Goal: Information Seeking & Learning: Learn about a topic

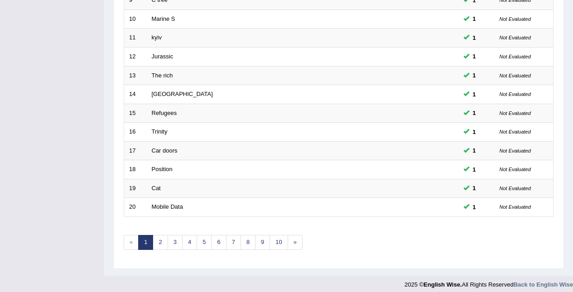
scroll to position [302, 0]
click at [162, 239] on link "2" at bounding box center [160, 242] width 15 height 15
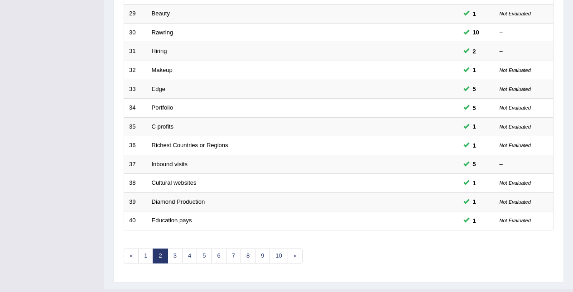
scroll to position [307, 0]
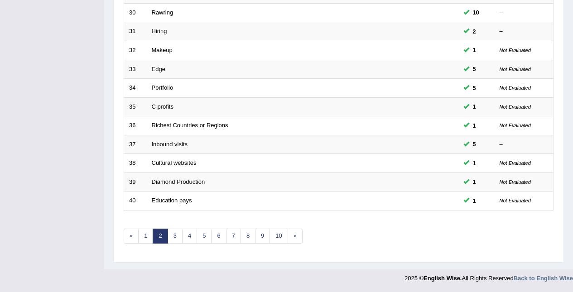
click at [174, 236] on link "3" at bounding box center [175, 236] width 15 height 15
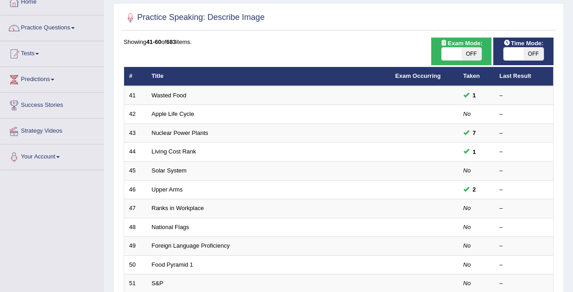
scroll to position [55, 0]
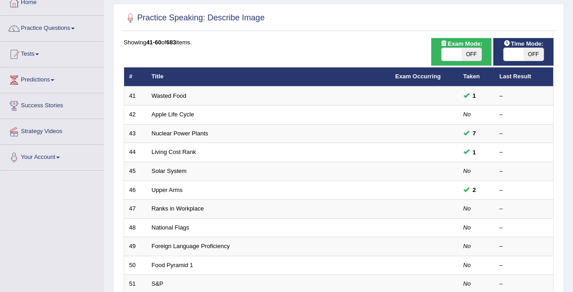
click at [162, 115] on link "Apple Life Cycle" at bounding box center [173, 114] width 43 height 7
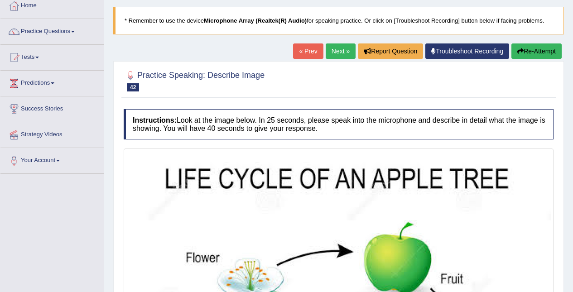
scroll to position [51, 0]
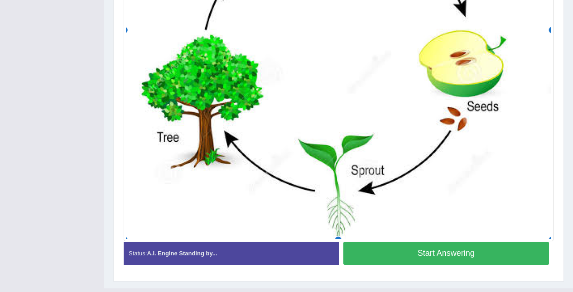
click at [475, 251] on button "Start Answering" at bounding box center [446, 253] width 206 height 23
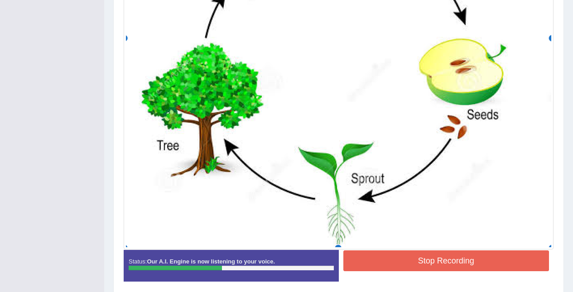
scroll to position [374, 0]
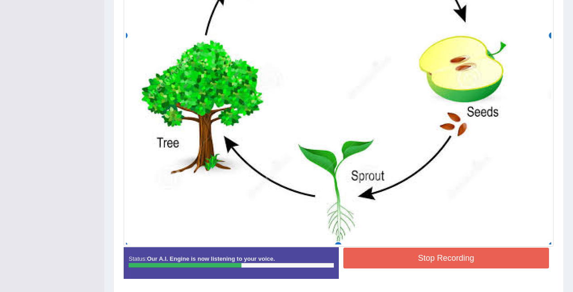
click at [463, 254] on button "Stop Recording" at bounding box center [446, 258] width 206 height 21
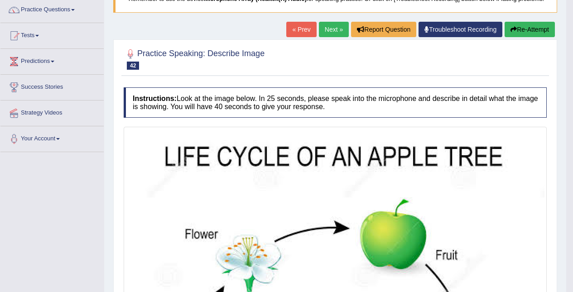
scroll to position [66, 0]
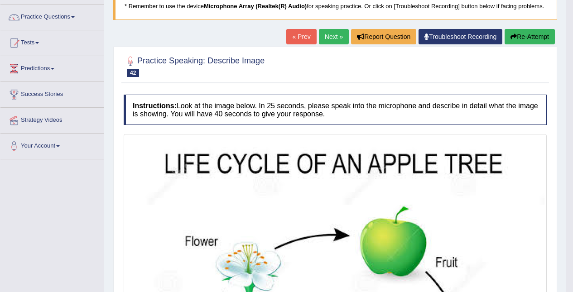
click at [327, 34] on link "Next »" at bounding box center [334, 36] width 30 height 15
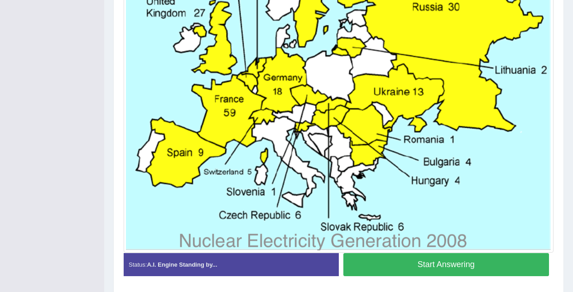
scroll to position [371, 0]
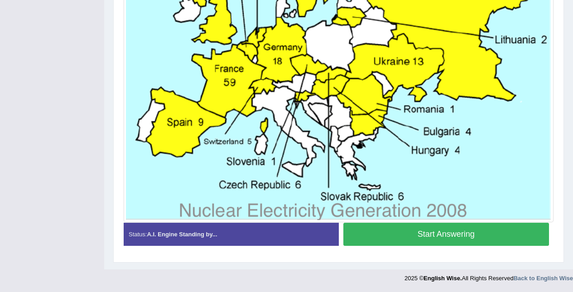
click at [485, 235] on button "Start Answering" at bounding box center [446, 234] width 206 height 23
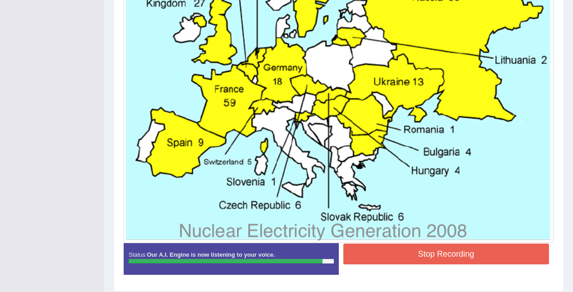
scroll to position [352, 0]
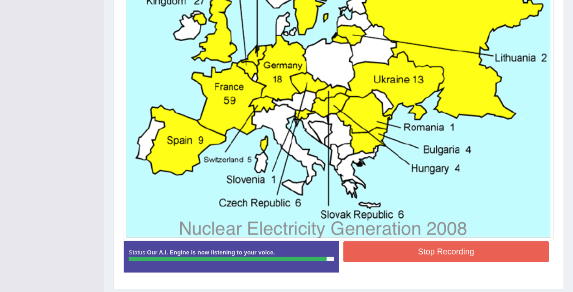
click at [478, 254] on button "Stop Recording" at bounding box center [446, 251] width 206 height 21
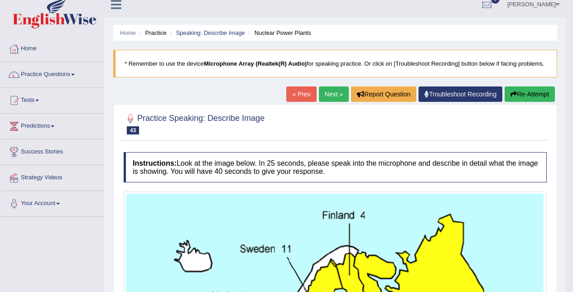
scroll to position [0, 0]
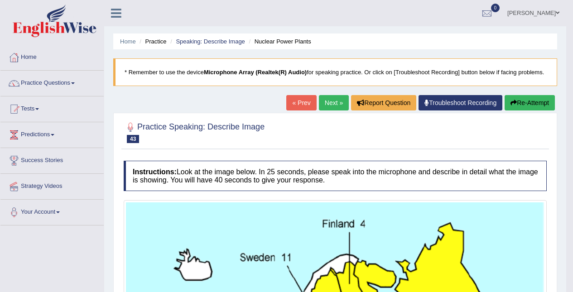
click at [331, 99] on link "Next »" at bounding box center [334, 102] width 30 height 15
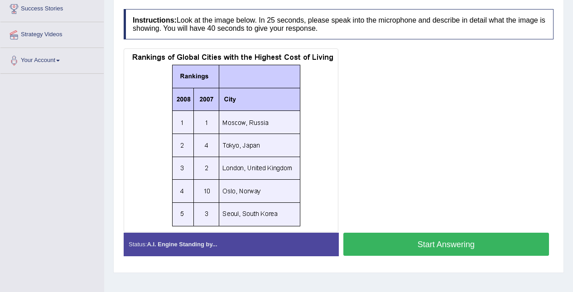
scroll to position [154, 0]
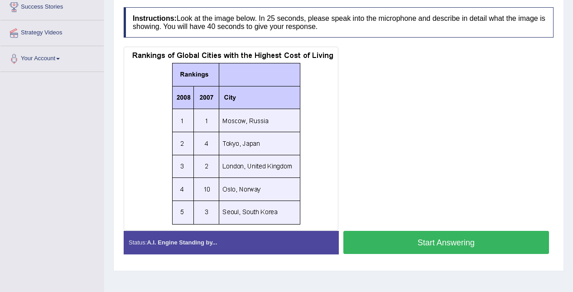
click at [476, 246] on button "Start Answering" at bounding box center [446, 242] width 206 height 23
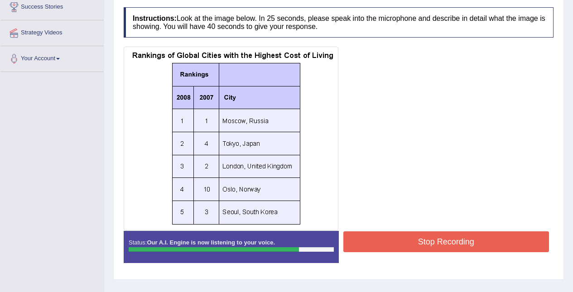
click at [507, 244] on button "Stop Recording" at bounding box center [446, 241] width 206 height 21
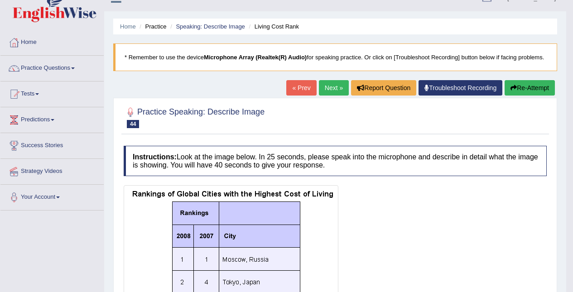
scroll to position [0, 0]
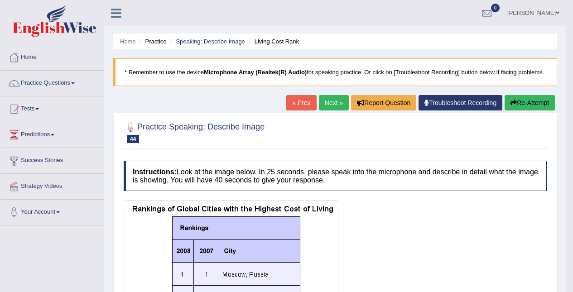
click at [325, 103] on link "Next »" at bounding box center [334, 102] width 30 height 15
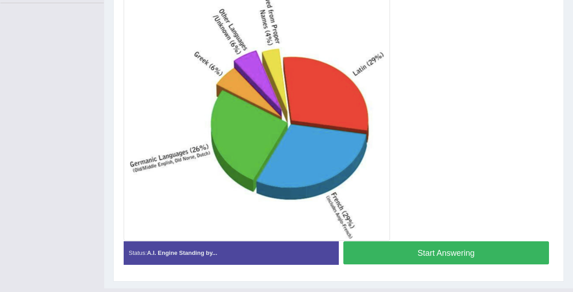
scroll to position [228, 0]
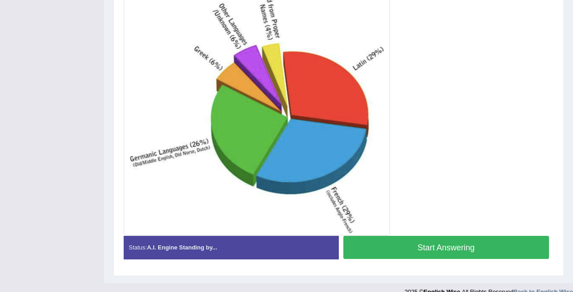
click at [438, 257] on button "Start Answering" at bounding box center [446, 247] width 206 height 23
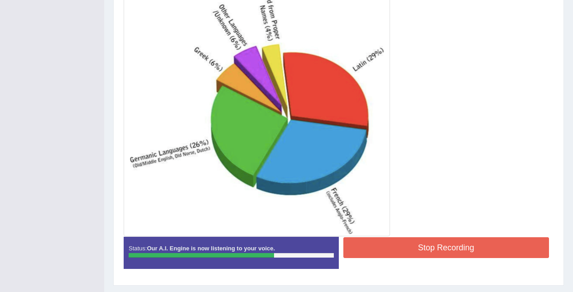
scroll to position [250, 0]
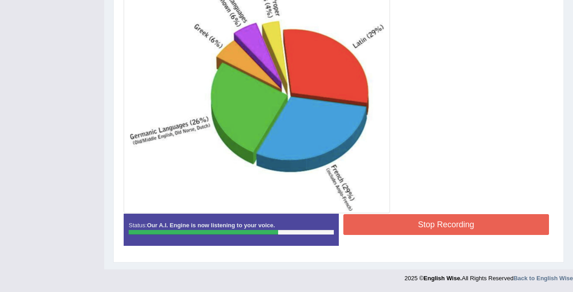
click at [414, 224] on button "Stop Recording" at bounding box center [446, 224] width 206 height 21
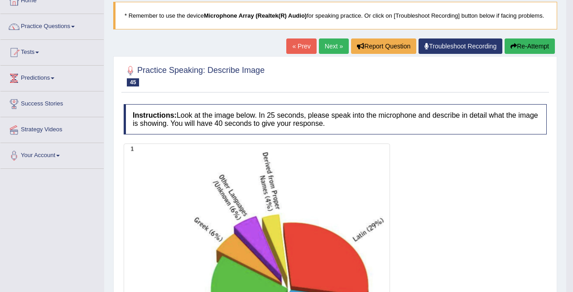
scroll to position [0, 0]
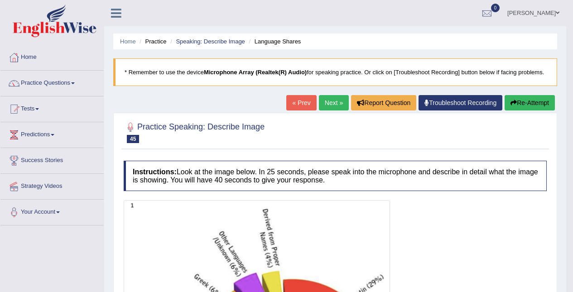
click at [329, 102] on link "Next »" at bounding box center [334, 102] width 30 height 15
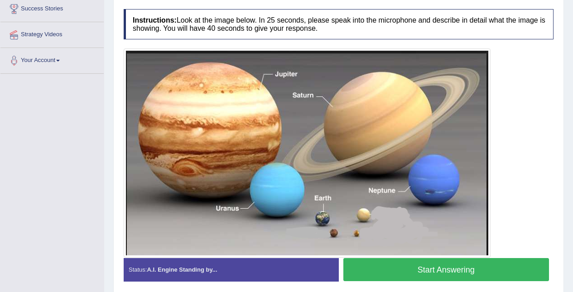
scroll to position [187, 0]
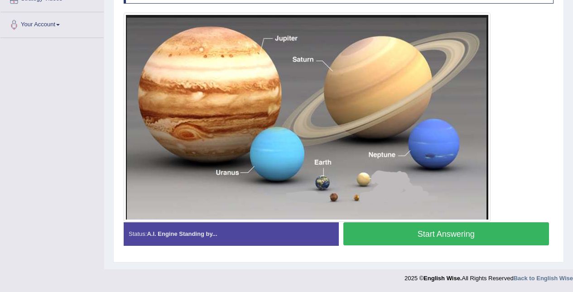
click at [449, 227] on button "Start Answering" at bounding box center [446, 233] width 206 height 23
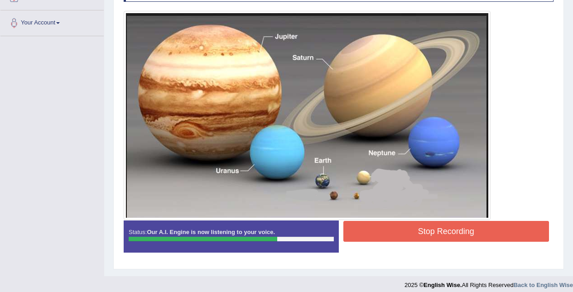
scroll to position [196, 0]
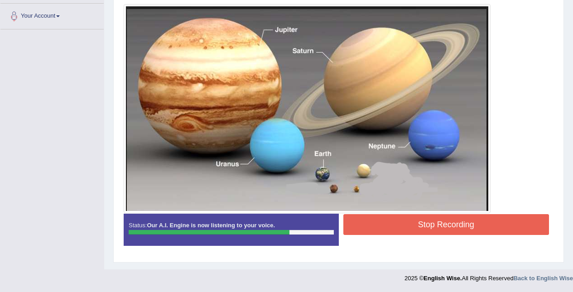
click at [466, 223] on button "Stop Recording" at bounding box center [446, 224] width 206 height 21
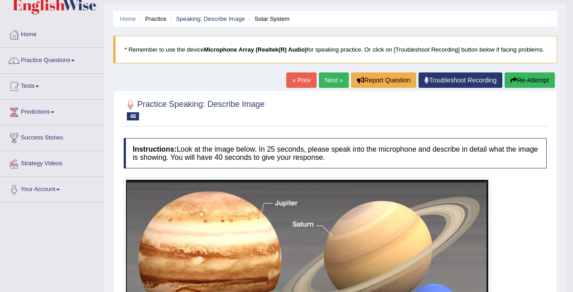
scroll to position [18, 0]
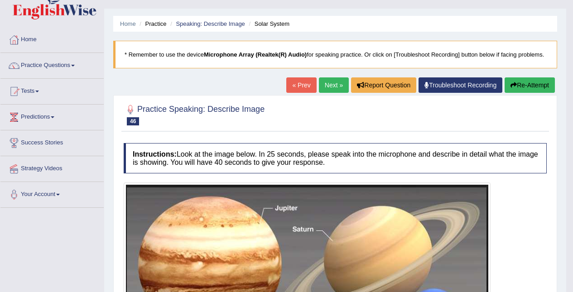
click at [331, 85] on link "Next »" at bounding box center [334, 84] width 30 height 15
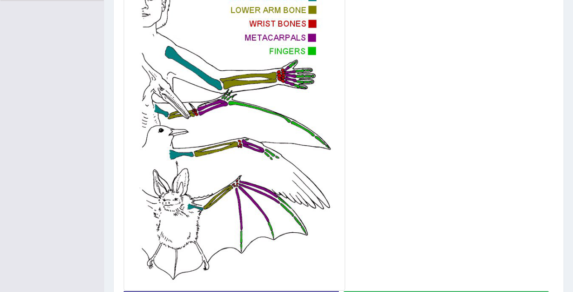
scroll to position [254, 0]
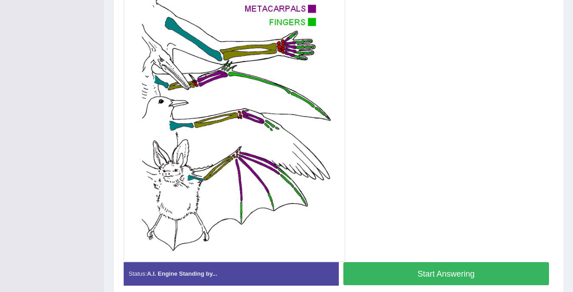
click at [412, 269] on button "Start Answering" at bounding box center [446, 273] width 206 height 23
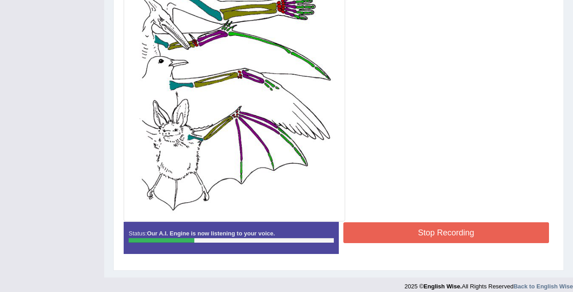
scroll to position [296, 0]
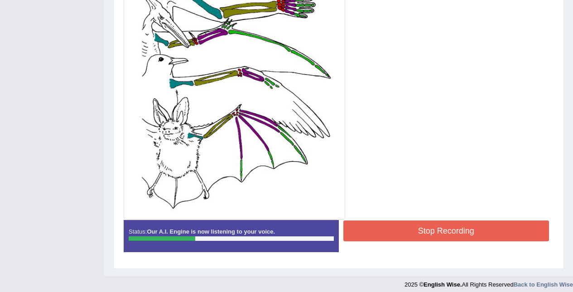
click at [399, 232] on button "Stop Recording" at bounding box center [446, 231] width 206 height 21
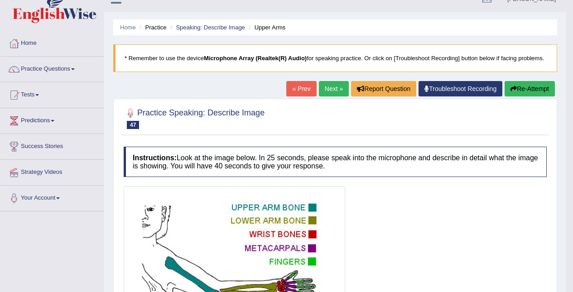
scroll to position [0, 0]
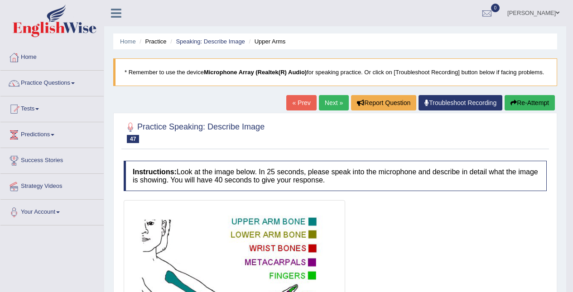
click at [526, 99] on button "Re-Attempt" at bounding box center [529, 102] width 50 height 15
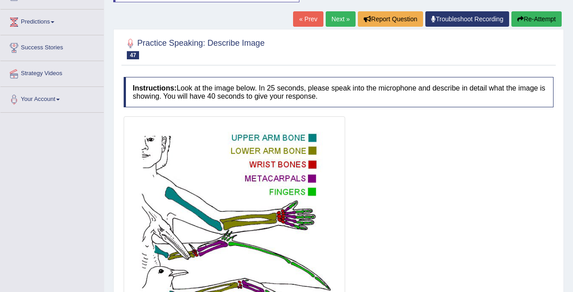
scroll to position [115, 0]
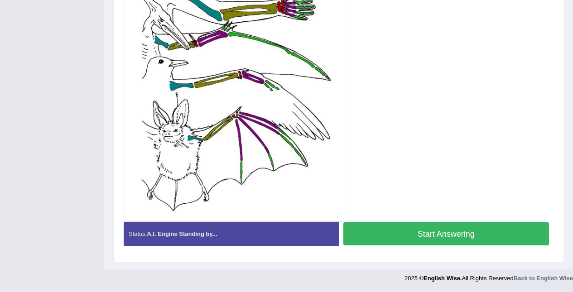
click at [414, 228] on button "Start Answering" at bounding box center [446, 233] width 206 height 23
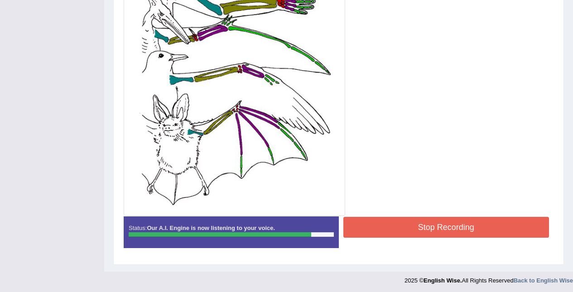
scroll to position [307, 0]
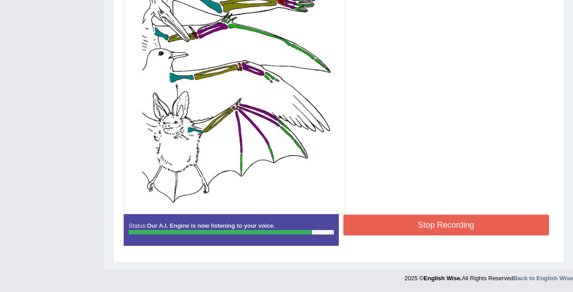
click at [419, 222] on button "Stop Recording" at bounding box center [446, 225] width 206 height 21
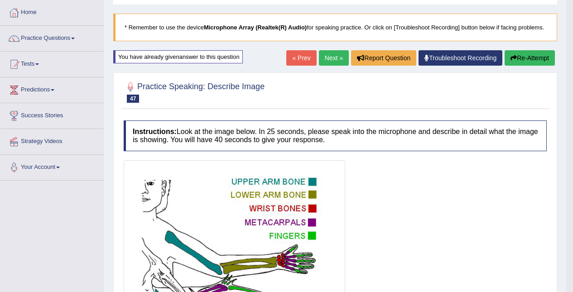
scroll to position [0, 0]
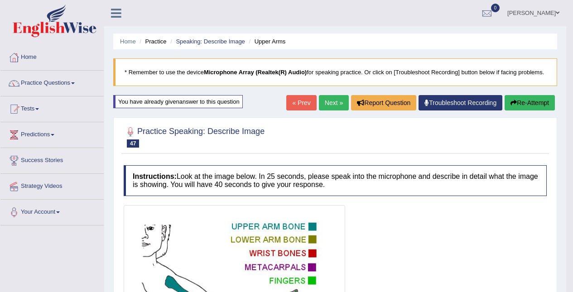
click at [334, 101] on link "Next »" at bounding box center [334, 102] width 30 height 15
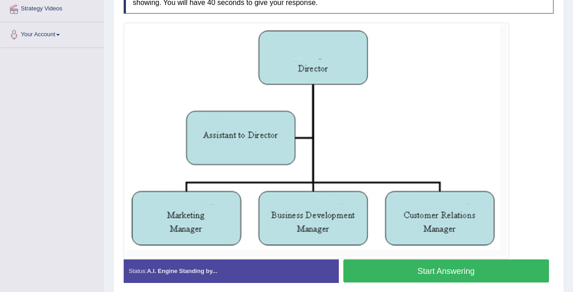
scroll to position [215, 0]
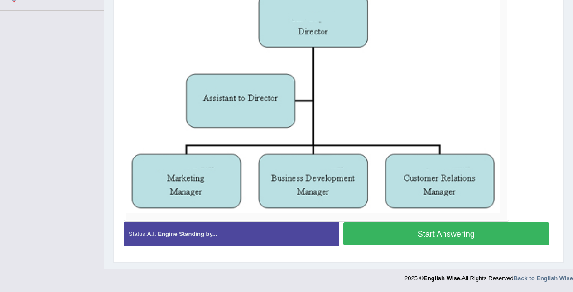
click at [451, 235] on button "Start Answering" at bounding box center [446, 233] width 206 height 23
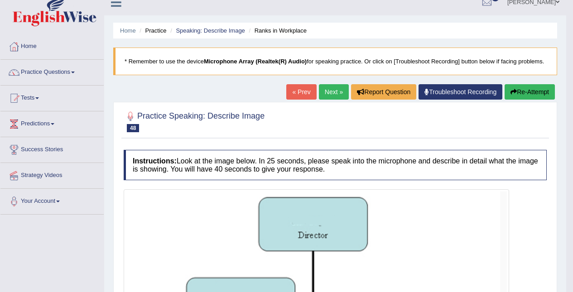
scroll to position [0, 0]
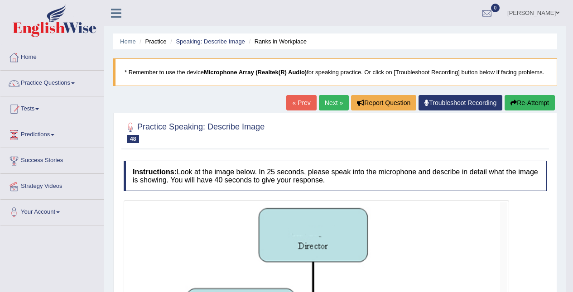
click at [333, 101] on link "Next »" at bounding box center [334, 102] width 30 height 15
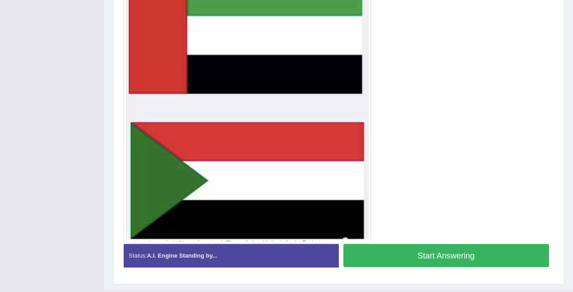
scroll to position [249, 0]
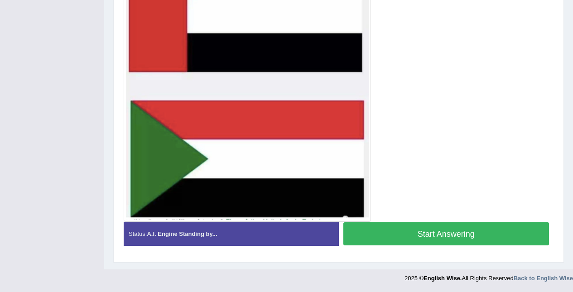
click at [299, 234] on div "Status: A.I. Engine Standing by..." at bounding box center [231, 233] width 215 height 23
click at [482, 235] on button "Start Answering" at bounding box center [446, 233] width 206 height 23
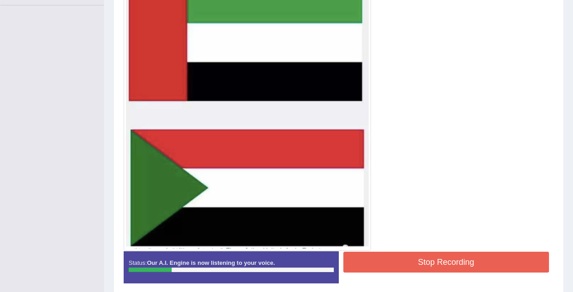
scroll to position [220, 0]
click at [512, 261] on button "Stop Recording" at bounding box center [446, 262] width 206 height 21
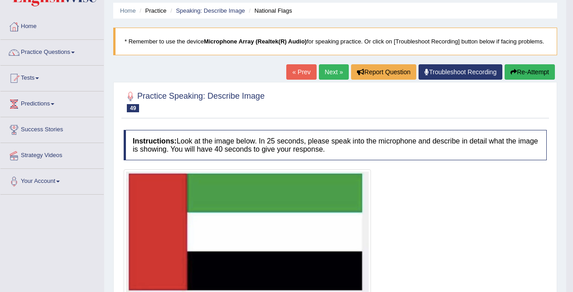
scroll to position [0, 0]
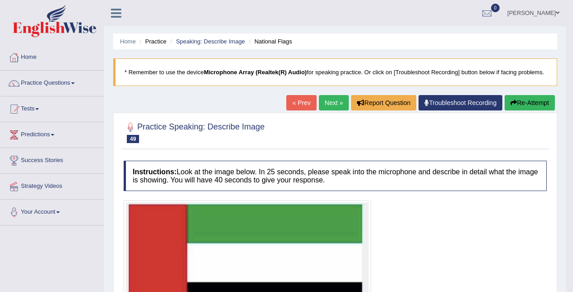
click at [331, 101] on link "Next »" at bounding box center [334, 102] width 30 height 15
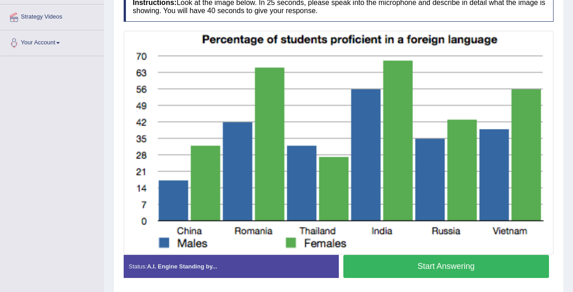
scroll to position [184, 0]
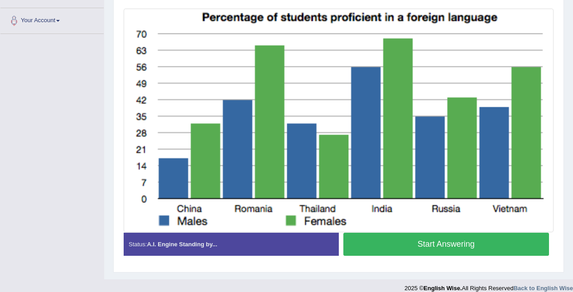
click at [446, 243] on button "Start Answering" at bounding box center [446, 244] width 206 height 23
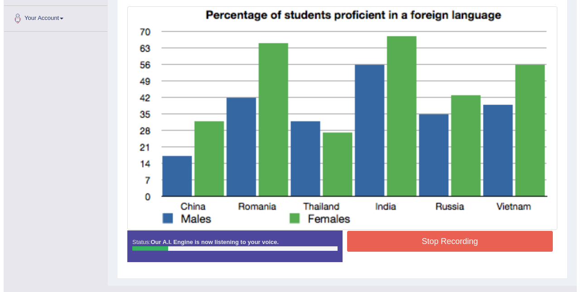
scroll to position [199, 0]
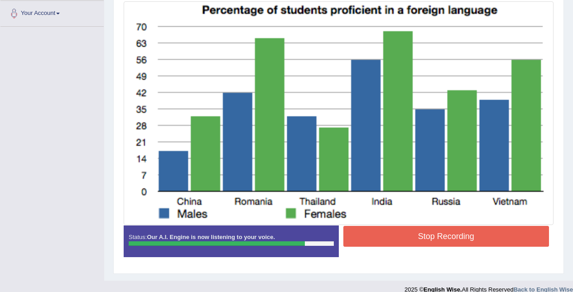
click at [469, 236] on button "Stop Recording" at bounding box center [446, 236] width 206 height 21
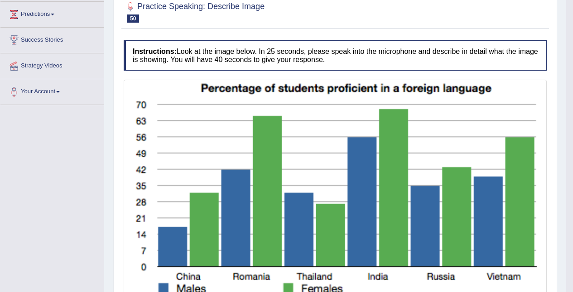
scroll to position [0, 0]
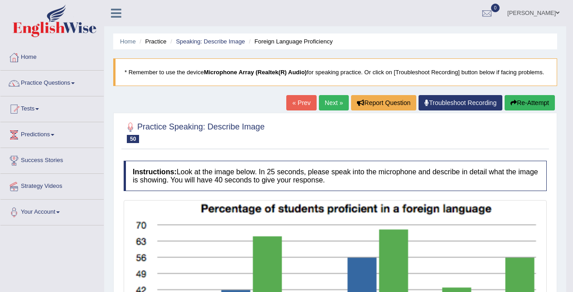
click at [334, 101] on link "Next »" at bounding box center [334, 102] width 30 height 15
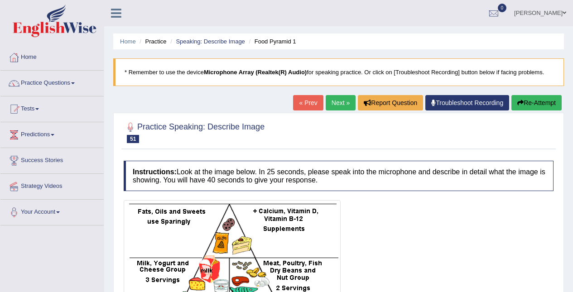
click at [68, 83] on link "Practice Questions" at bounding box center [51, 82] width 103 height 23
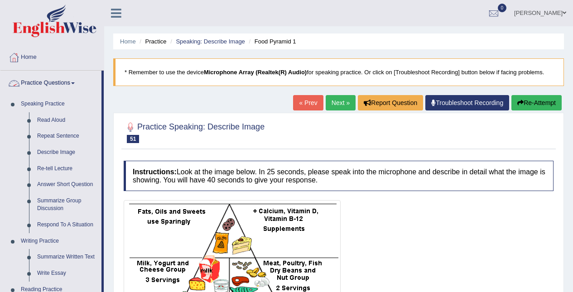
click at [67, 168] on link "Re-tell Lecture" at bounding box center [67, 169] width 68 height 16
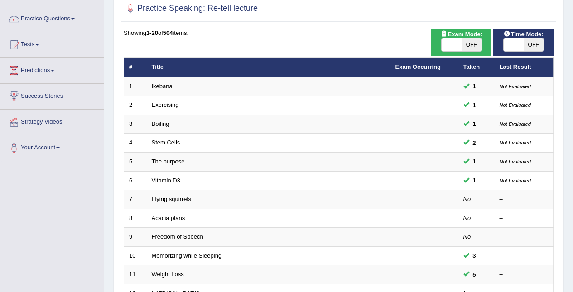
scroll to position [65, 0]
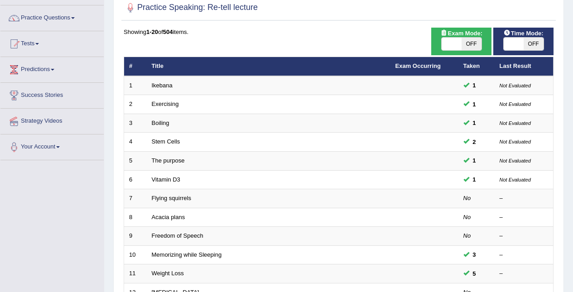
click at [434, 202] on td at bounding box center [424, 198] width 68 height 19
click at [439, 192] on td at bounding box center [424, 198] width 68 height 19
click at [183, 200] on link "Flying squirrels" at bounding box center [171, 198] width 39 height 7
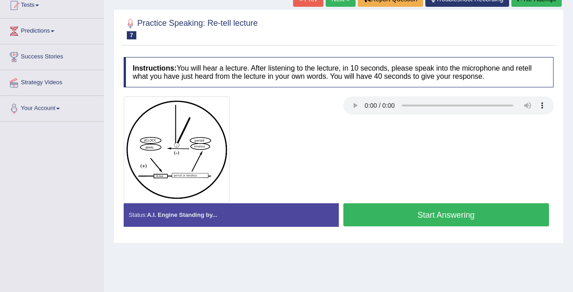
scroll to position [89, 0]
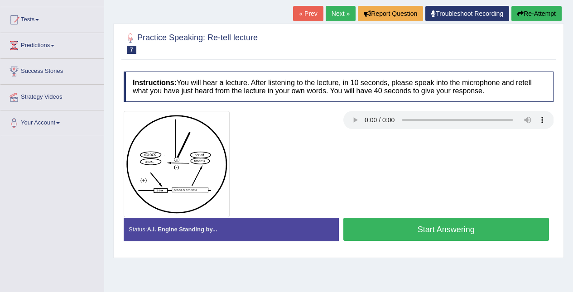
click at [448, 235] on button "Start Answering" at bounding box center [446, 229] width 206 height 23
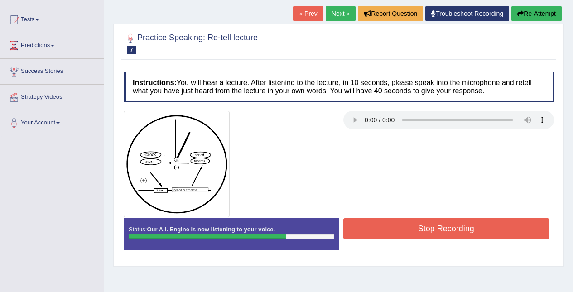
click at [478, 235] on button "Stop Recording" at bounding box center [446, 228] width 206 height 21
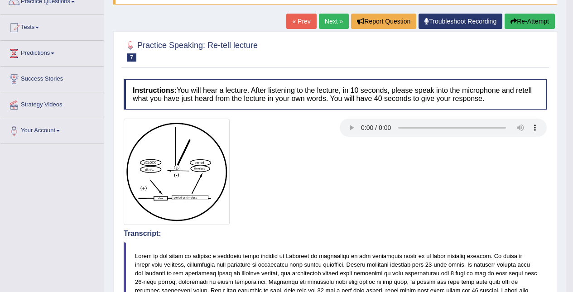
scroll to position [0, 0]
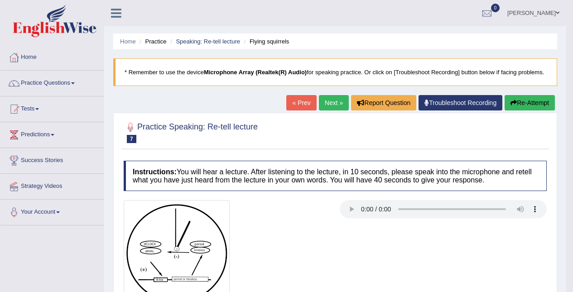
click at [338, 99] on link "Next »" at bounding box center [334, 102] width 30 height 15
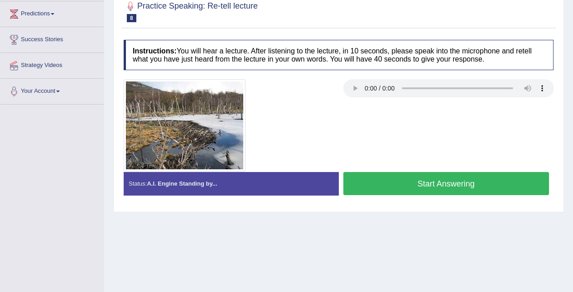
scroll to position [125, 0]
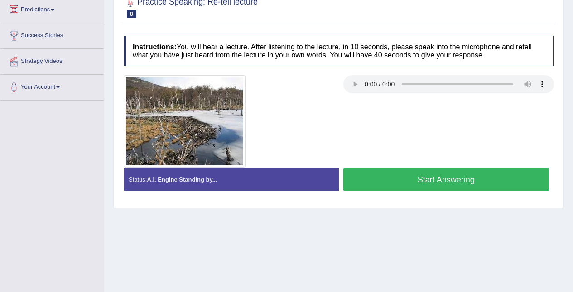
click at [459, 183] on button "Start Answering" at bounding box center [446, 179] width 206 height 23
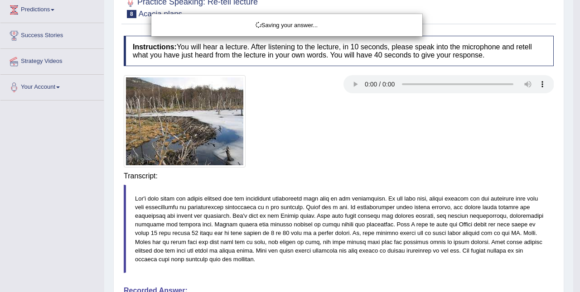
click at [478, 180] on div "Saving your answer..." at bounding box center [290, 146] width 580 height 292
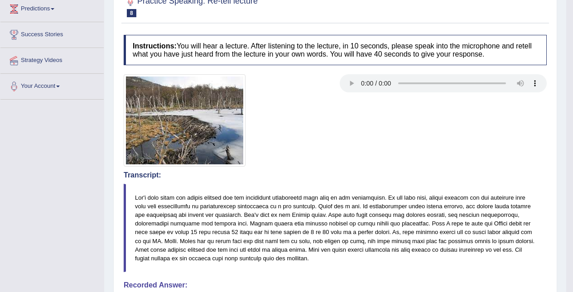
scroll to position [0, 0]
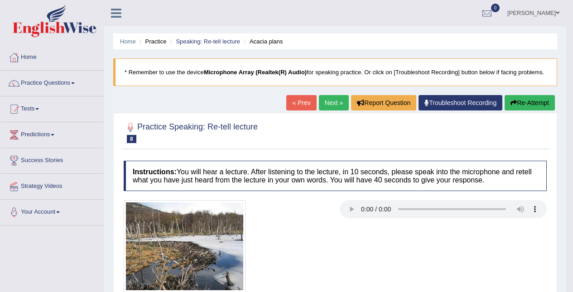
click at [325, 103] on link "Next »" at bounding box center [334, 102] width 30 height 15
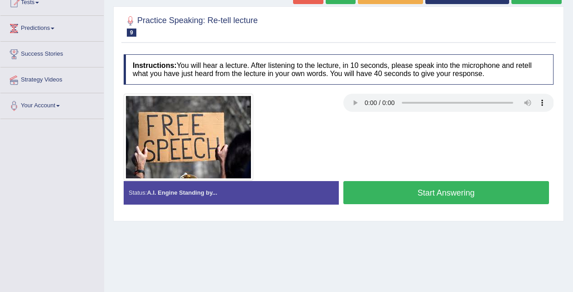
scroll to position [108, 0]
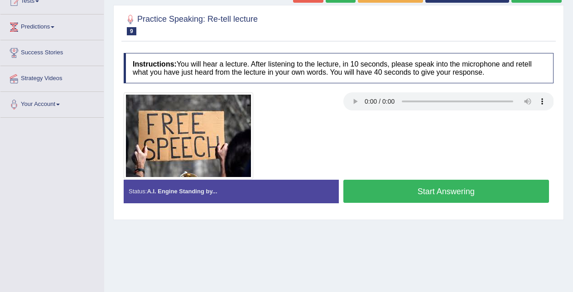
click at [489, 196] on button "Start Answering" at bounding box center [446, 191] width 206 height 23
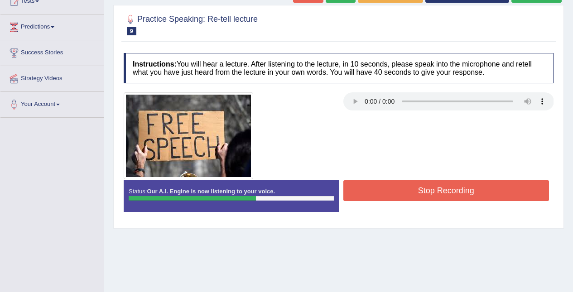
click at [479, 173] on div at bounding box center [338, 135] width 439 height 87
click at [487, 189] on button "Stop Recording" at bounding box center [446, 190] width 206 height 21
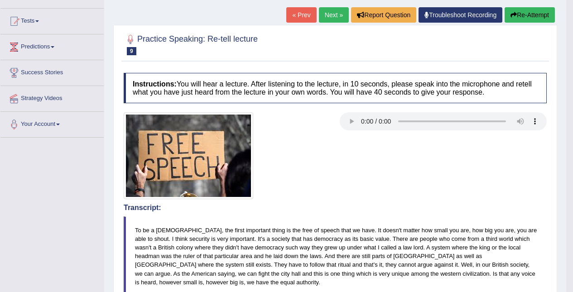
scroll to position [80, 0]
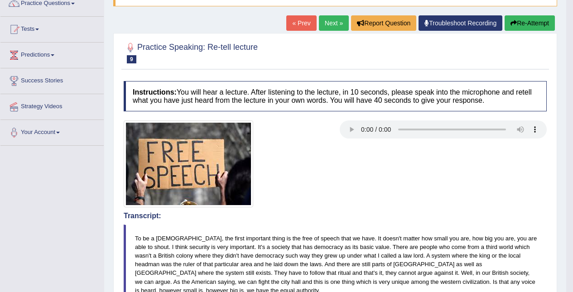
click at [533, 21] on button "Re-Attempt" at bounding box center [529, 22] width 50 height 15
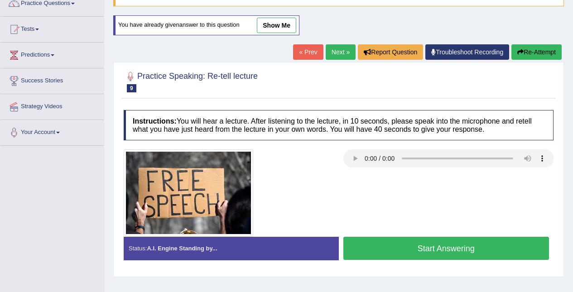
click at [467, 244] on button "Start Answering" at bounding box center [446, 248] width 206 height 23
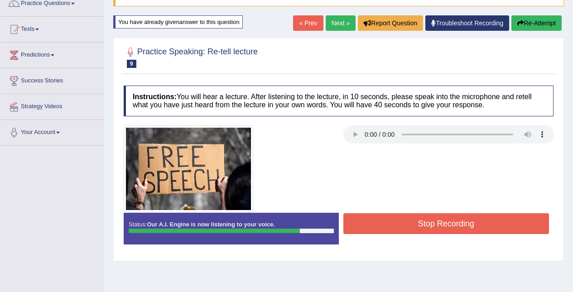
click at [468, 218] on button "Stop Recording" at bounding box center [446, 223] width 206 height 21
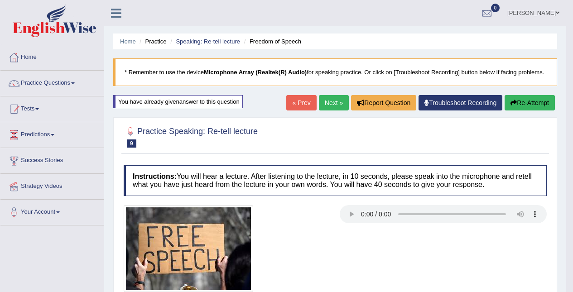
click at [332, 101] on link "Next »" at bounding box center [334, 102] width 30 height 15
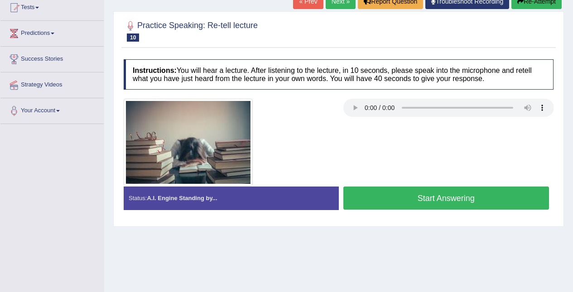
scroll to position [106, 0]
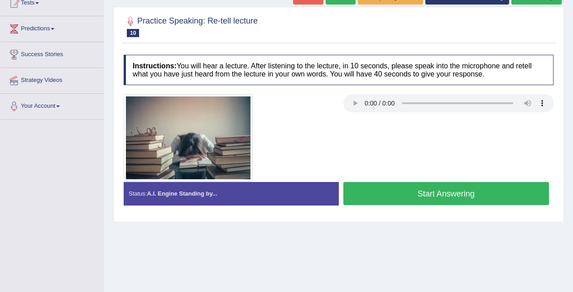
click at [419, 198] on button "Start Answering" at bounding box center [446, 193] width 206 height 23
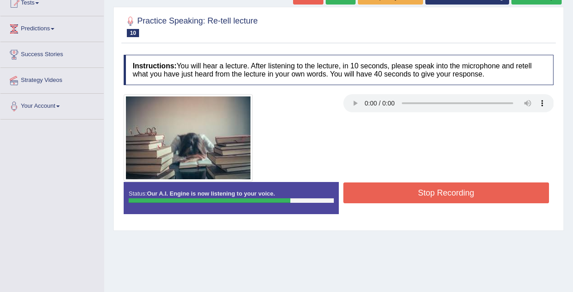
click at [463, 192] on button "Stop Recording" at bounding box center [446, 192] width 206 height 21
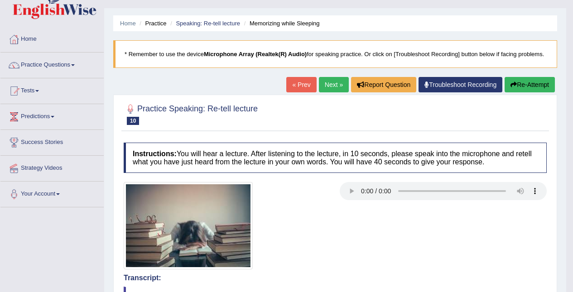
scroll to position [0, 0]
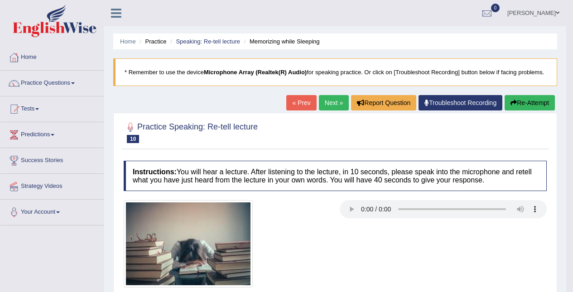
click at [330, 100] on link "Next »" at bounding box center [334, 102] width 30 height 15
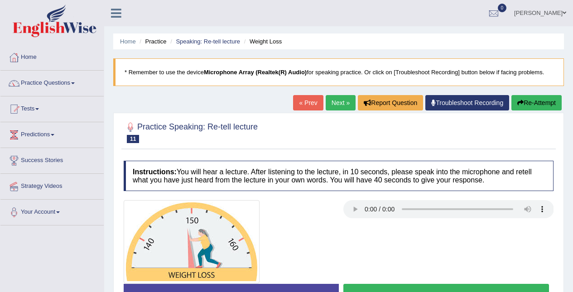
click at [64, 72] on link "Practice Questions" at bounding box center [51, 82] width 103 height 23
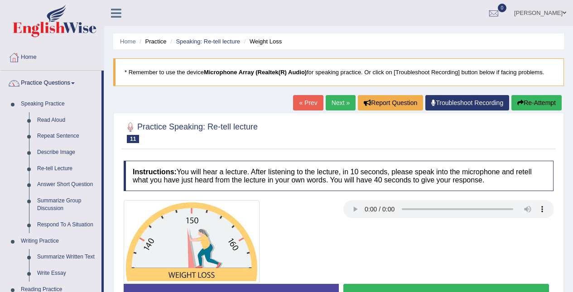
click at [71, 179] on link "Answer Short Question" at bounding box center [67, 185] width 68 height 16
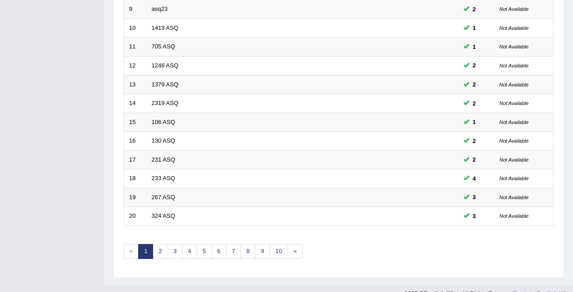
scroll to position [292, 0]
click at [158, 247] on link "2" at bounding box center [160, 251] width 15 height 15
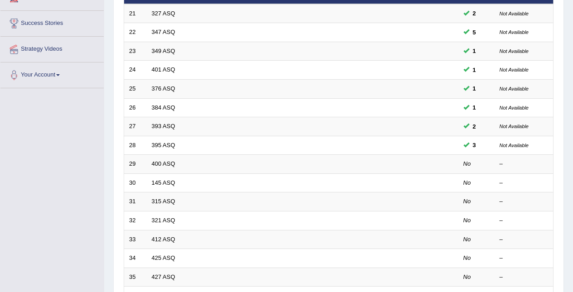
scroll to position [139, 0]
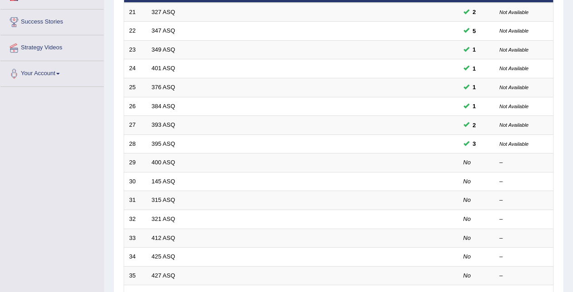
click at [162, 160] on link "400 ASQ" at bounding box center [164, 162] width 24 height 7
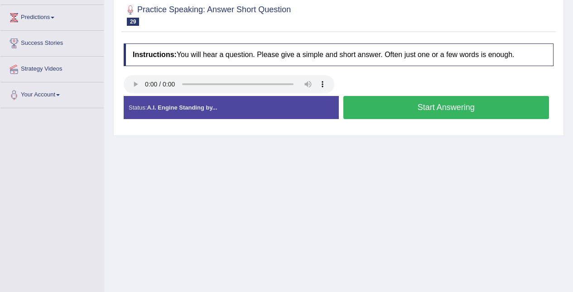
scroll to position [121, 0]
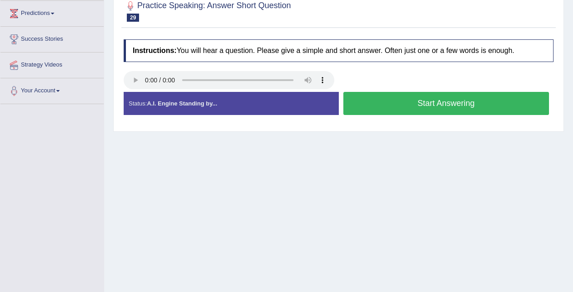
click at [446, 100] on button "Start Answering" at bounding box center [446, 103] width 206 height 23
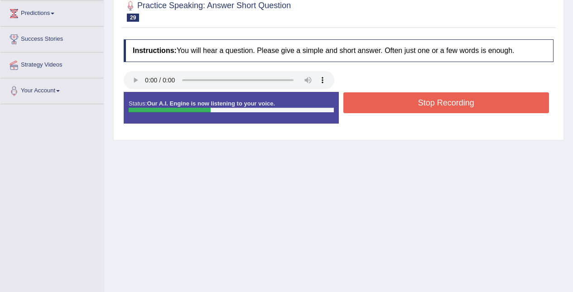
click at [461, 92] on div "Start Answering" at bounding box center [446, 92] width 215 height 0
click at [471, 108] on button "Stop Recording" at bounding box center [446, 102] width 206 height 21
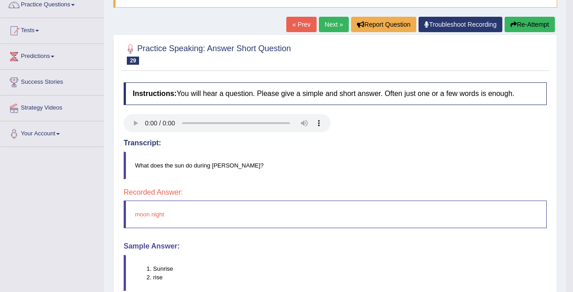
scroll to position [76, 0]
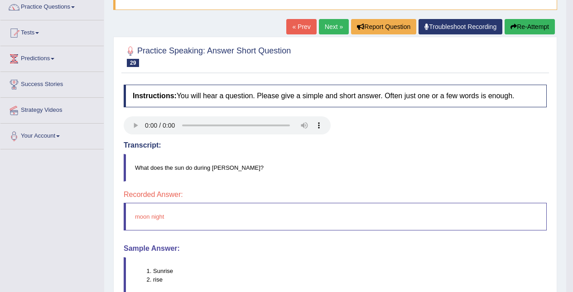
click at [533, 29] on button "Re-Attempt" at bounding box center [529, 26] width 50 height 15
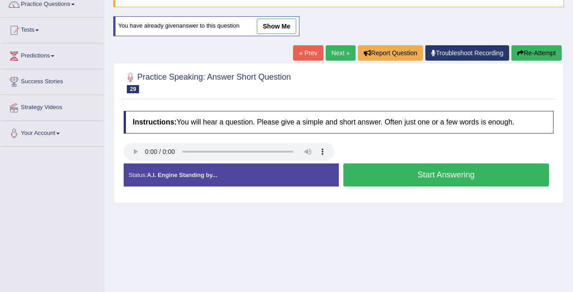
click at [422, 176] on button "Start Answering" at bounding box center [446, 174] width 206 height 23
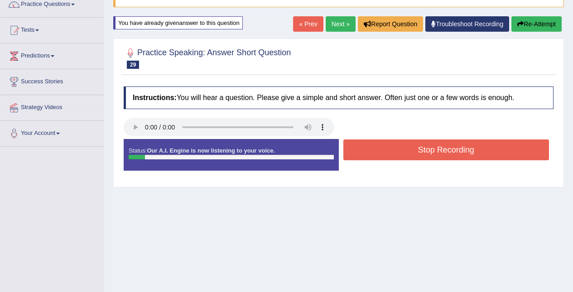
scroll to position [76, 0]
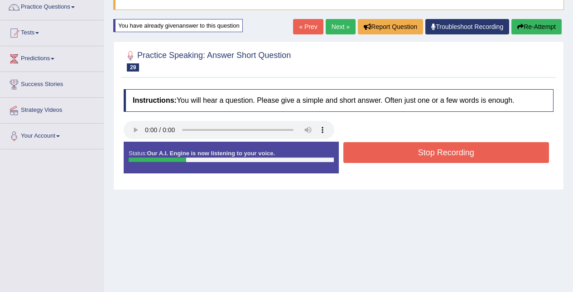
click at [470, 152] on button "Stop Recording" at bounding box center [446, 152] width 206 height 21
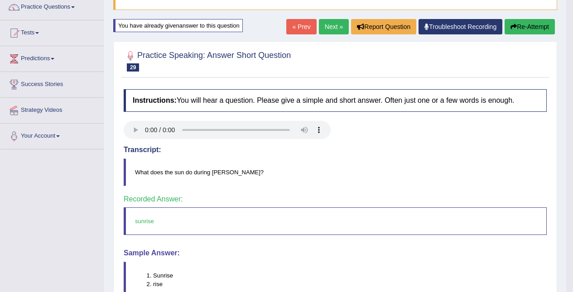
click at [330, 27] on link "Next »" at bounding box center [334, 26] width 30 height 15
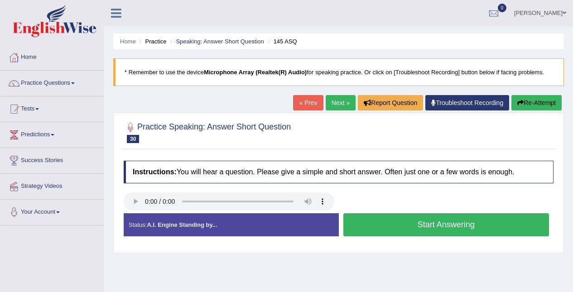
click at [445, 219] on button "Start Answering" at bounding box center [446, 224] width 206 height 23
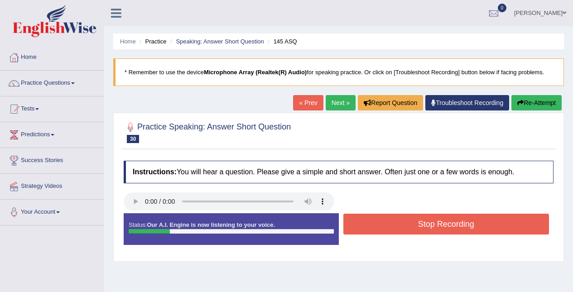
click at [432, 222] on button "Stop Recording" at bounding box center [446, 224] width 206 height 21
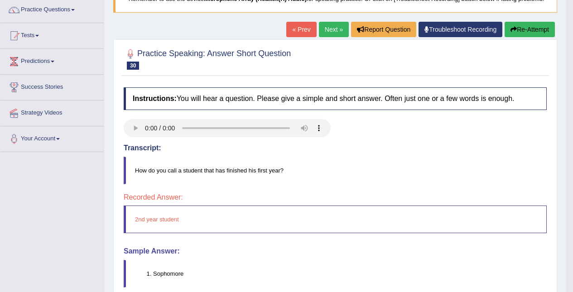
scroll to position [72, 0]
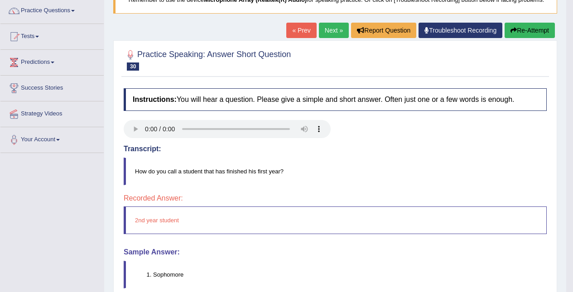
click at [542, 29] on button "Re-Attempt" at bounding box center [529, 30] width 50 height 15
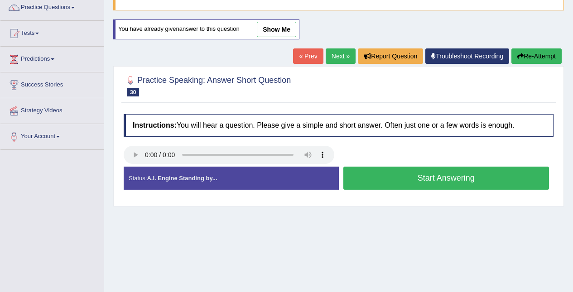
click at [418, 188] on button "Start Answering" at bounding box center [446, 178] width 206 height 23
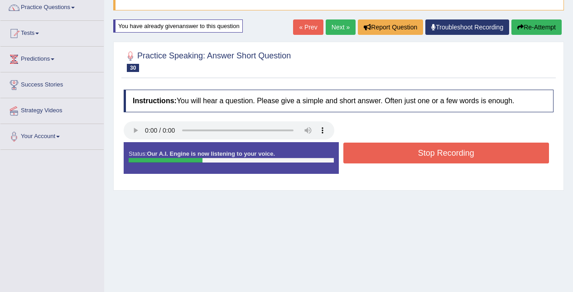
click at [435, 163] on button "Stop Recording" at bounding box center [446, 153] width 206 height 21
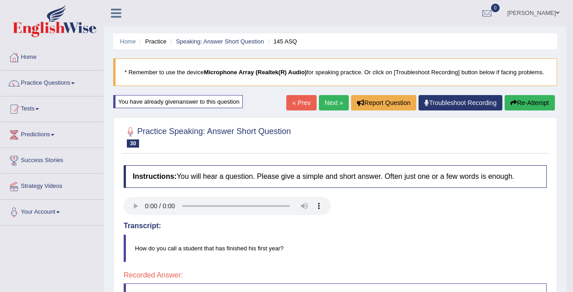
click at [335, 97] on link "Next »" at bounding box center [334, 102] width 30 height 15
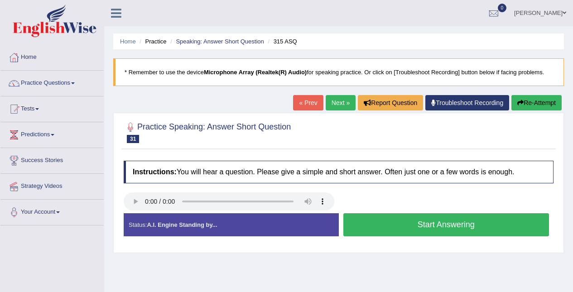
click at [421, 229] on button "Start Answering" at bounding box center [446, 224] width 206 height 23
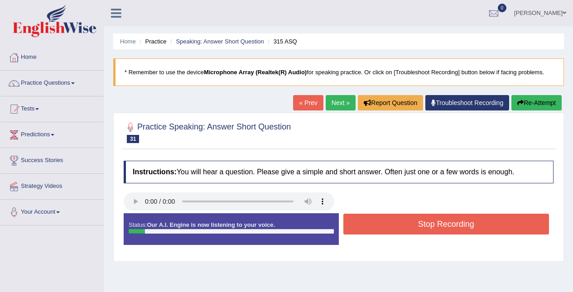
click at [471, 219] on button "Stop Recording" at bounding box center [446, 224] width 206 height 21
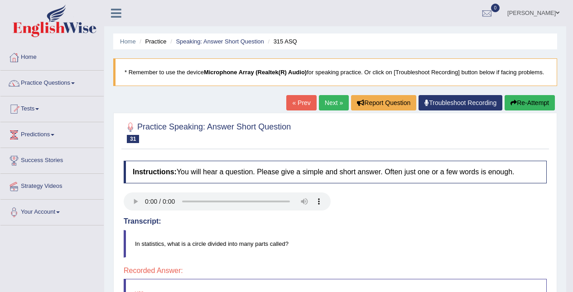
click at [69, 76] on link "Practice Questions" at bounding box center [51, 82] width 103 height 23
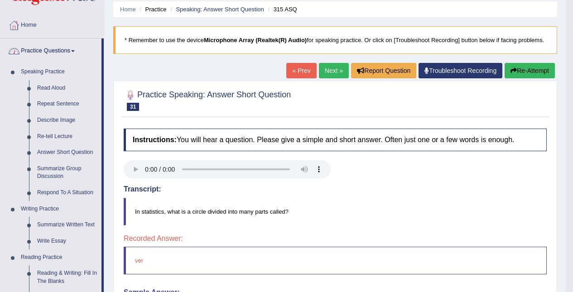
scroll to position [36, 0]
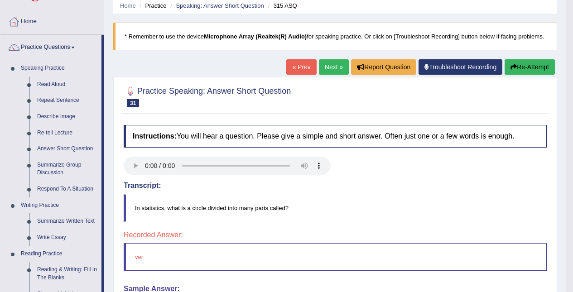
click at [76, 168] on link "Summarize Group Discussion" at bounding box center [67, 169] width 68 height 24
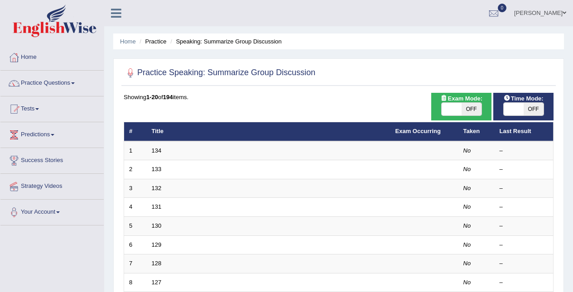
click at [154, 149] on link "134" at bounding box center [157, 150] width 10 height 7
click at [153, 147] on link "134" at bounding box center [157, 150] width 10 height 7
click at [156, 149] on link "134" at bounding box center [157, 150] width 10 height 7
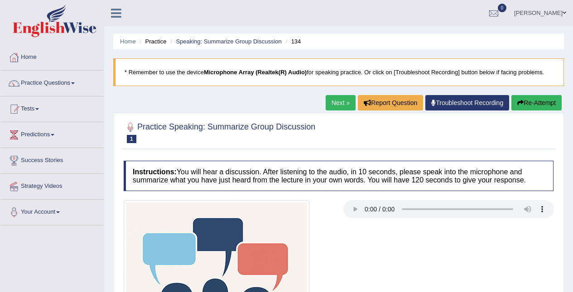
click at [47, 76] on link "Practice Questions" at bounding box center [51, 82] width 103 height 23
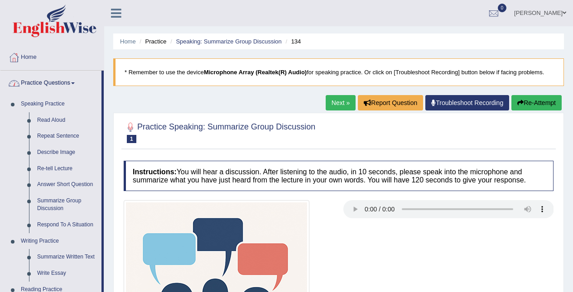
click at [80, 222] on link "Respond To A Situation" at bounding box center [67, 225] width 68 height 16
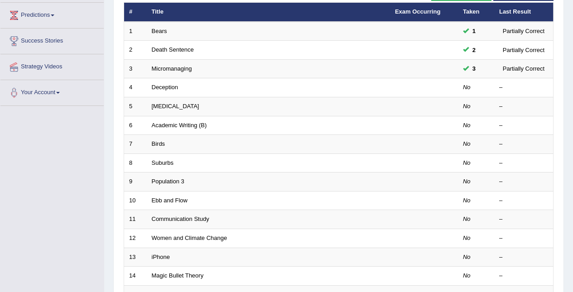
scroll to position [119, 0]
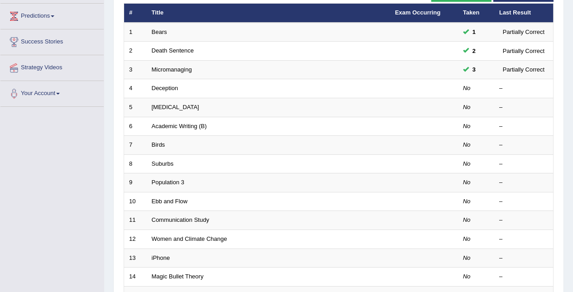
click at [169, 87] on link "Deception" at bounding box center [165, 88] width 27 height 7
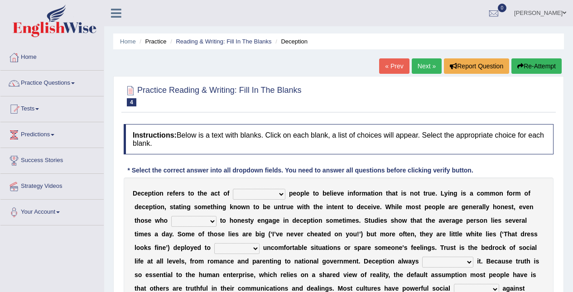
click at [76, 72] on link "Practice Questions" at bounding box center [51, 82] width 103 height 23
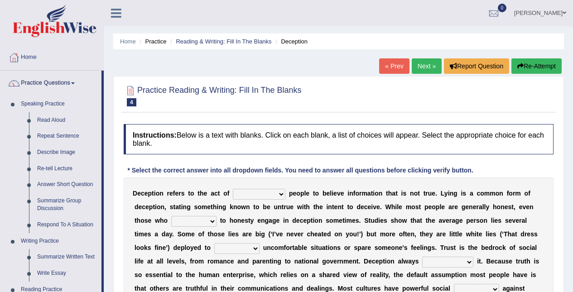
click at [84, 220] on link "Respond To A Situation" at bounding box center [67, 225] width 68 height 16
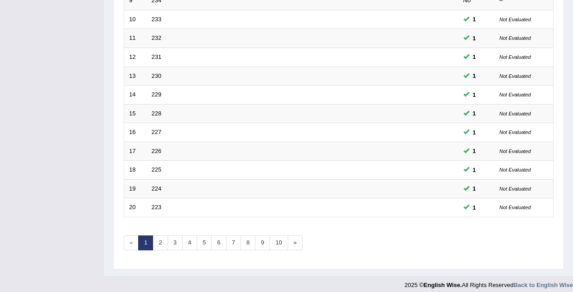
scroll to position [307, 0]
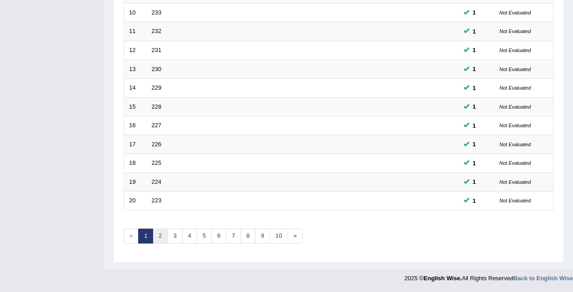
click at [161, 233] on link "2" at bounding box center [160, 236] width 15 height 15
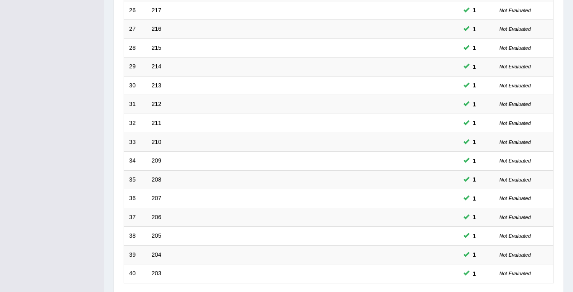
scroll to position [307, 0]
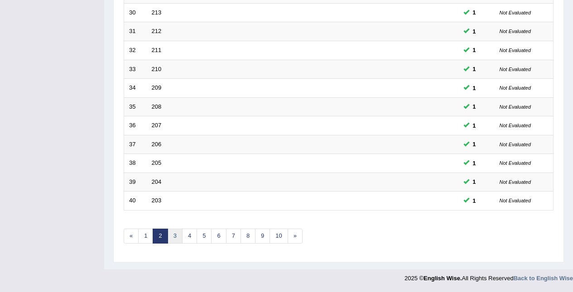
click at [172, 235] on link "3" at bounding box center [175, 236] width 15 height 15
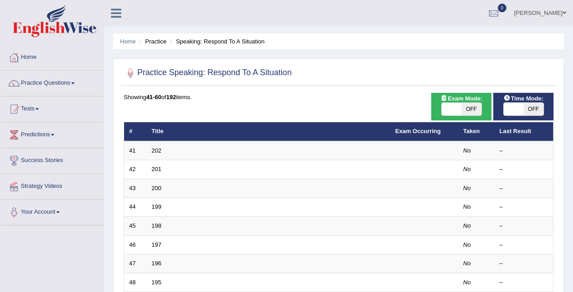
click at [153, 140] on th "Title" at bounding box center [269, 131] width 244 height 19
click at [154, 140] on th "Title" at bounding box center [269, 131] width 244 height 19
click at [155, 148] on link "202" at bounding box center [157, 150] width 10 height 7
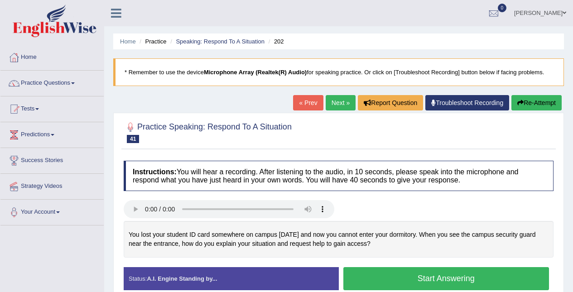
click at [461, 271] on button "Start Answering" at bounding box center [446, 278] width 206 height 23
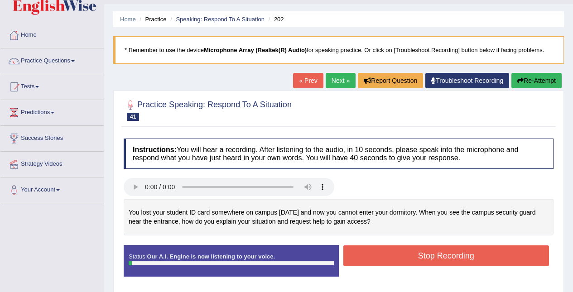
scroll to position [32, 0]
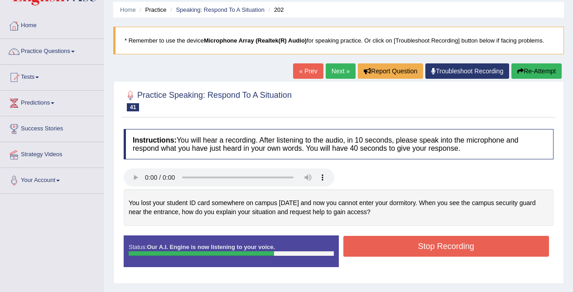
click at [496, 247] on button "Stop Recording" at bounding box center [446, 246] width 206 height 21
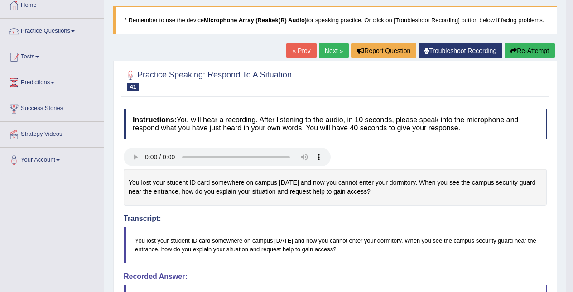
scroll to position [50, 0]
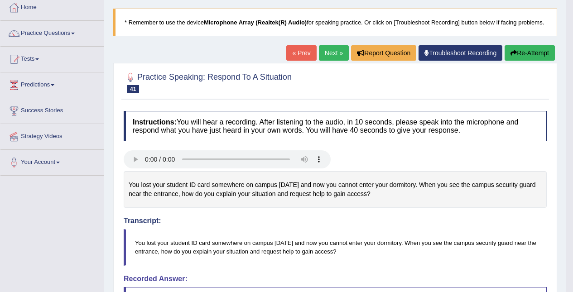
click at [327, 57] on link "Next »" at bounding box center [334, 52] width 30 height 15
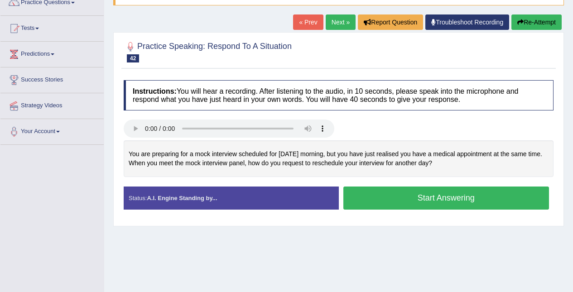
click at [462, 196] on button "Start Answering" at bounding box center [446, 198] width 206 height 23
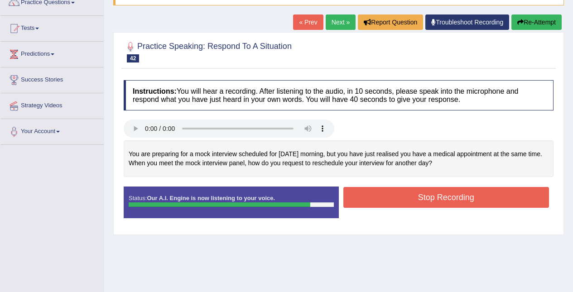
click at [476, 195] on button "Stop Recording" at bounding box center [446, 197] width 206 height 21
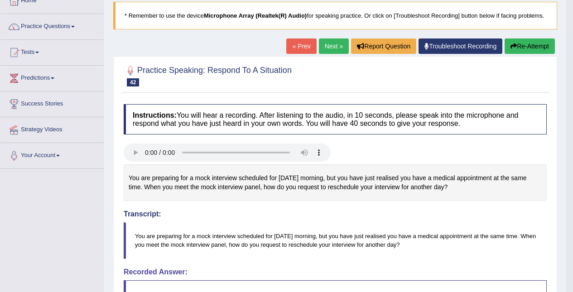
scroll to position [56, 0]
click at [327, 42] on link "Next »" at bounding box center [334, 46] width 30 height 15
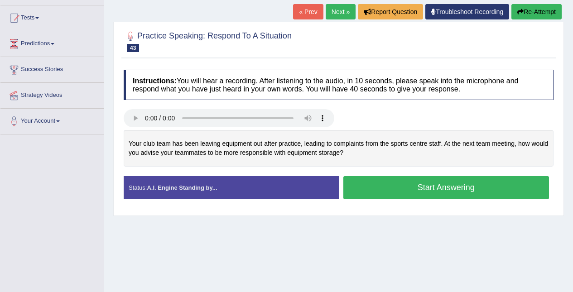
click at [455, 187] on button "Start Answering" at bounding box center [446, 187] width 206 height 23
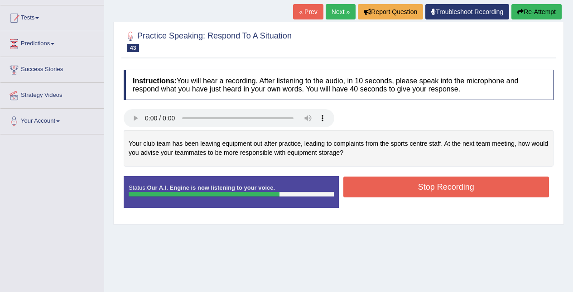
click at [466, 188] on button "Stop Recording" at bounding box center [446, 187] width 206 height 21
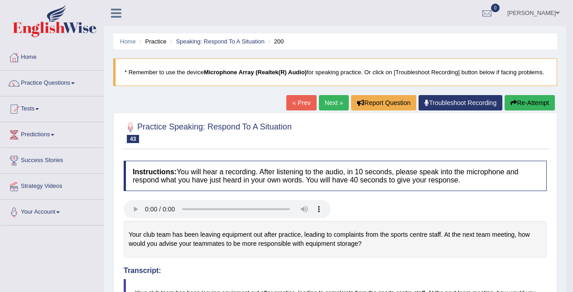
click at [335, 96] on link "Next »" at bounding box center [334, 102] width 30 height 15
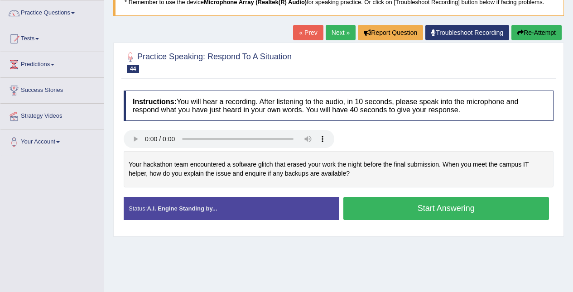
click at [468, 209] on button "Start Answering" at bounding box center [446, 208] width 206 height 23
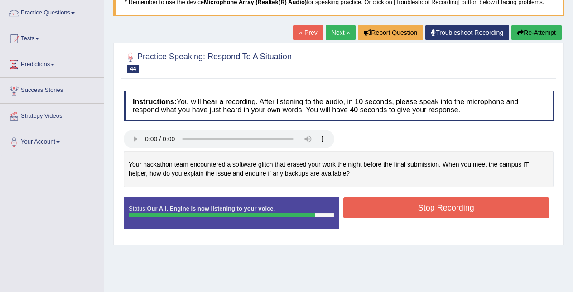
click at [460, 211] on button "Stop Recording" at bounding box center [446, 207] width 206 height 21
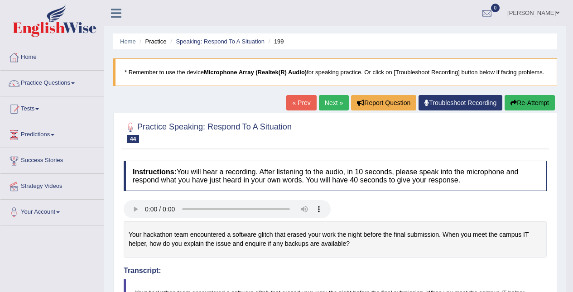
click at [327, 100] on link "Next »" at bounding box center [334, 102] width 30 height 15
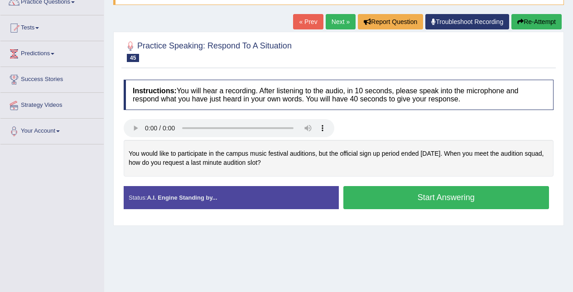
click at [463, 200] on button "Start Answering" at bounding box center [446, 197] width 206 height 23
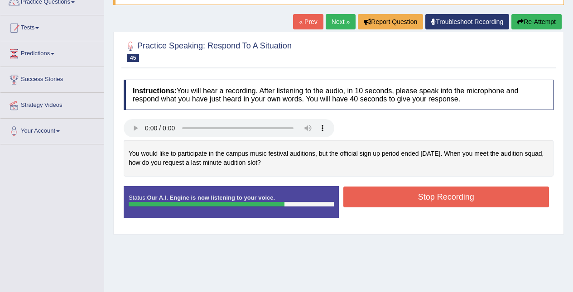
click at [440, 198] on button "Stop Recording" at bounding box center [446, 197] width 206 height 21
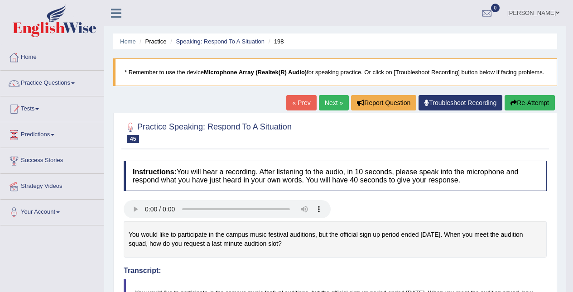
click at [327, 101] on link "Next »" at bounding box center [334, 102] width 30 height 15
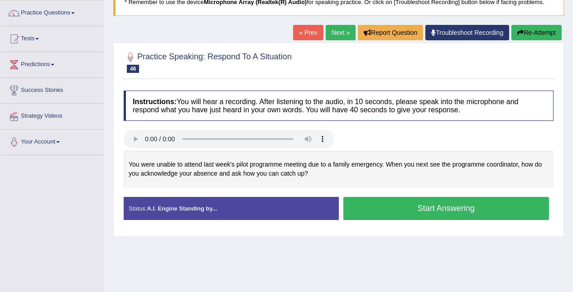
click at [463, 207] on button "Start Answering" at bounding box center [446, 208] width 206 height 23
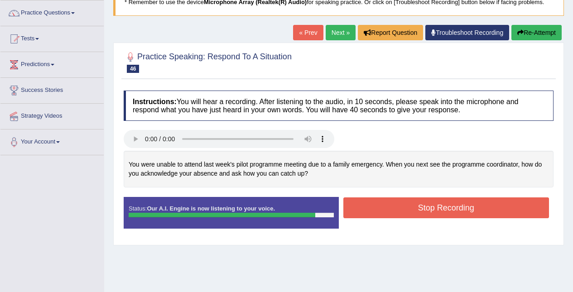
click at [465, 209] on button "Stop Recording" at bounding box center [446, 207] width 206 height 21
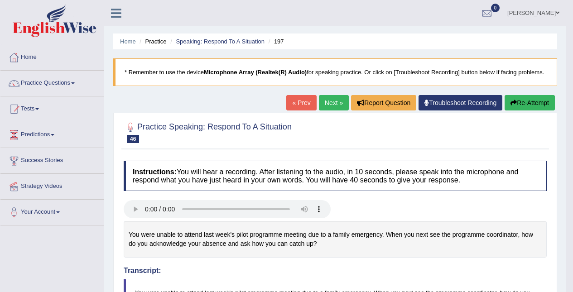
click at [325, 98] on link "Next »" at bounding box center [334, 102] width 30 height 15
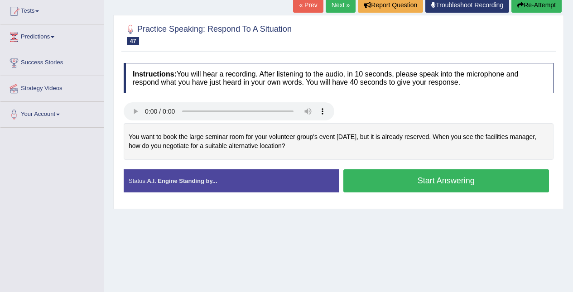
click at [463, 185] on button "Start Answering" at bounding box center [446, 180] width 206 height 23
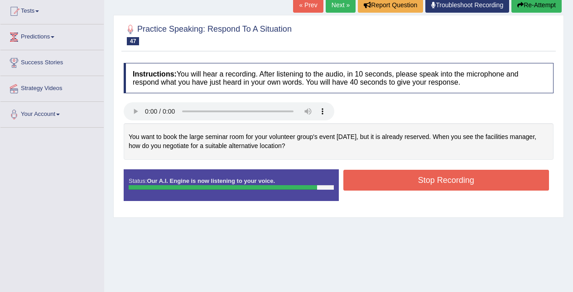
click at [458, 180] on button "Stop Recording" at bounding box center [446, 180] width 206 height 21
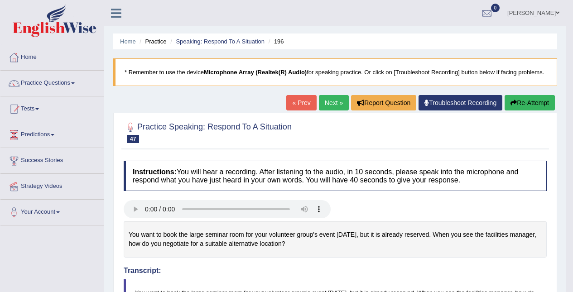
click at [322, 97] on link "Next »" at bounding box center [334, 102] width 30 height 15
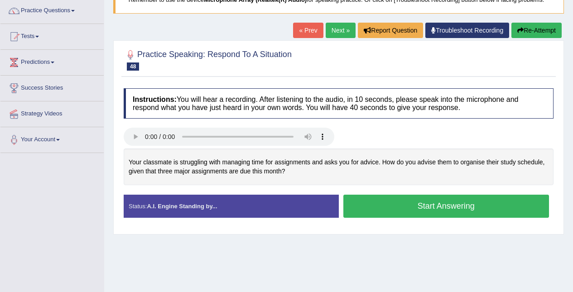
click at [441, 207] on button "Start Answering" at bounding box center [446, 206] width 206 height 23
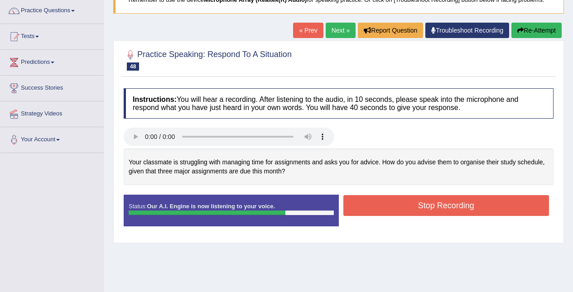
click at [440, 207] on button "Stop Recording" at bounding box center [446, 205] width 206 height 21
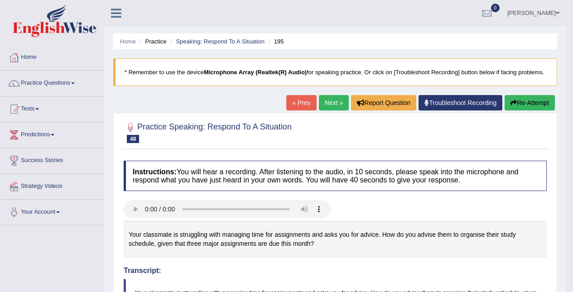
click at [319, 96] on link "Next »" at bounding box center [334, 102] width 30 height 15
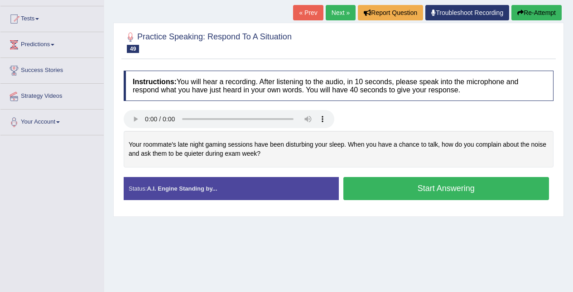
click at [464, 187] on button "Start Answering" at bounding box center [446, 188] width 206 height 23
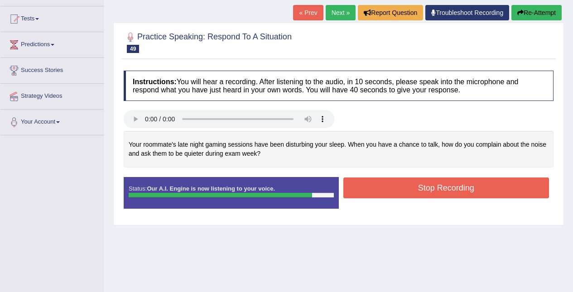
click at [442, 187] on button "Stop Recording" at bounding box center [446, 188] width 206 height 21
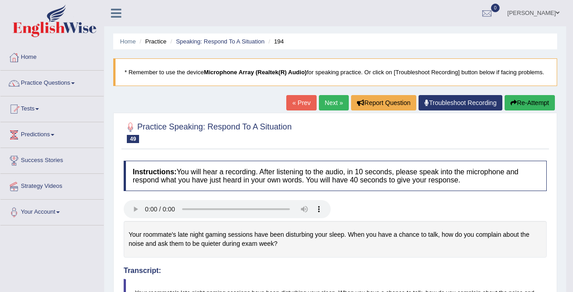
click at [327, 107] on link "Next »" at bounding box center [334, 102] width 30 height 15
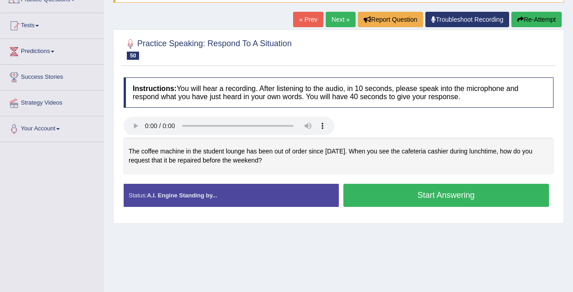
click at [458, 198] on button "Start Answering" at bounding box center [446, 195] width 206 height 23
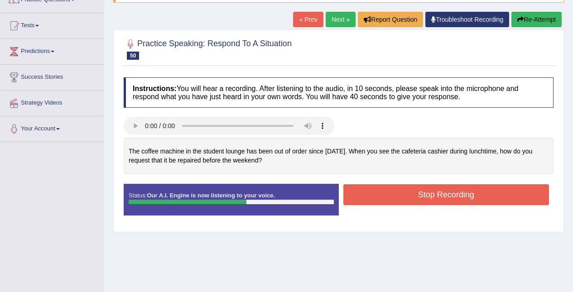
click at [466, 184] on div "Start Answering" at bounding box center [446, 184] width 215 height 0
click at [467, 195] on button "Stop Recording" at bounding box center [446, 194] width 206 height 21
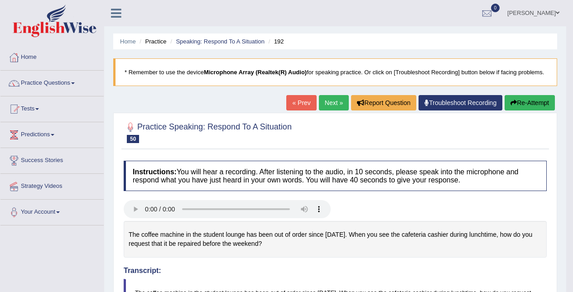
click at [40, 82] on link "Practice Questions" at bounding box center [51, 82] width 103 height 23
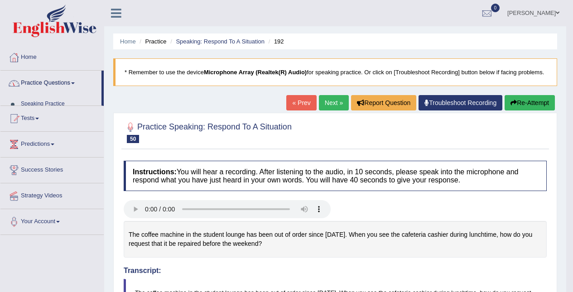
click at [36, 80] on link "Practice Questions" at bounding box center [50, 82] width 101 height 23
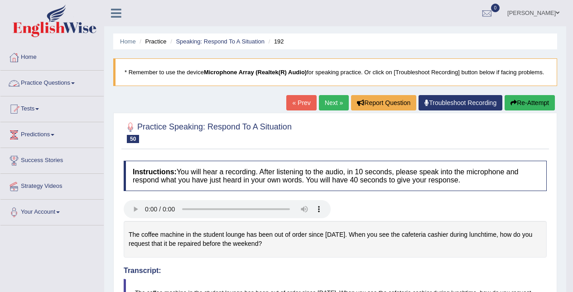
click at [35, 83] on link "Practice Questions" at bounding box center [51, 82] width 103 height 23
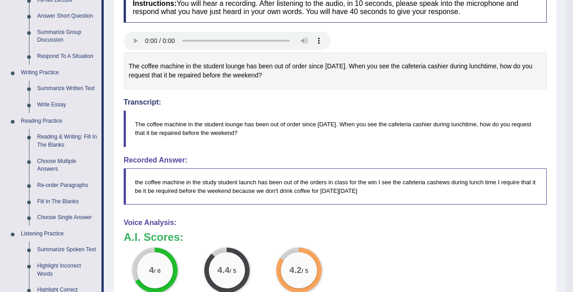
scroll to position [164, 0]
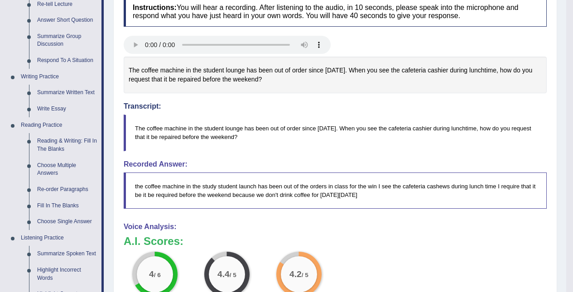
click at [67, 166] on link "Choose Multiple Answers" at bounding box center [67, 170] width 68 height 24
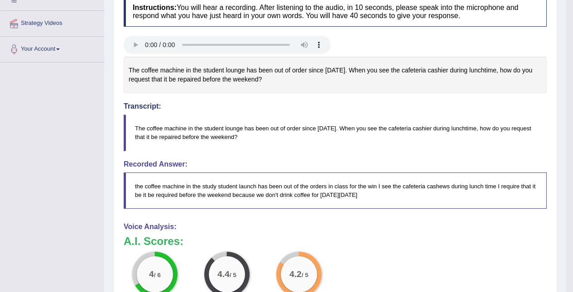
scroll to position [218, 0]
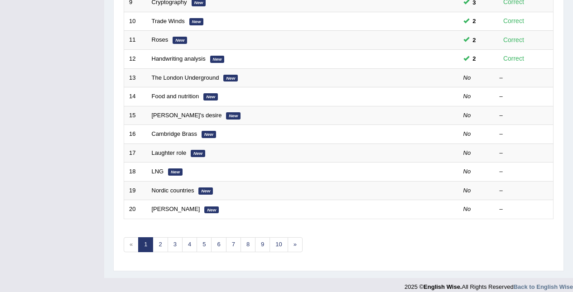
scroll to position [307, 0]
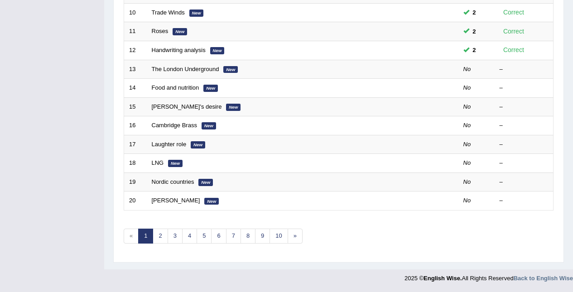
click at [199, 72] on link "The London Underground" at bounding box center [185, 69] width 67 height 7
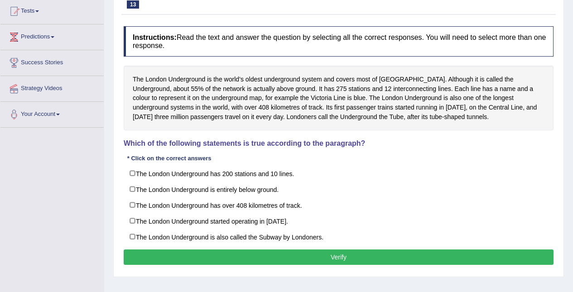
scroll to position [108, 0]
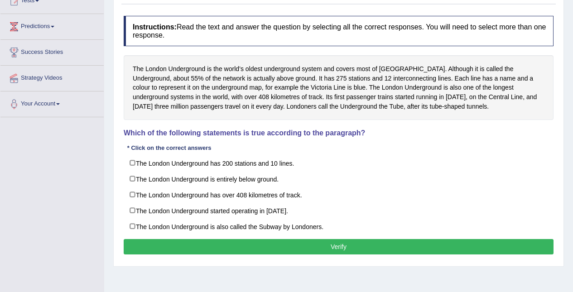
click at [127, 201] on label "The London Underground has over 408 kilometres of track." at bounding box center [339, 195] width 430 height 16
checkbox input "true"
click at [142, 233] on label "The London Underground is also called the Subway by Londoners." at bounding box center [339, 226] width 430 height 16
checkbox input "true"
click at [156, 254] on button "Verify" at bounding box center [339, 246] width 430 height 15
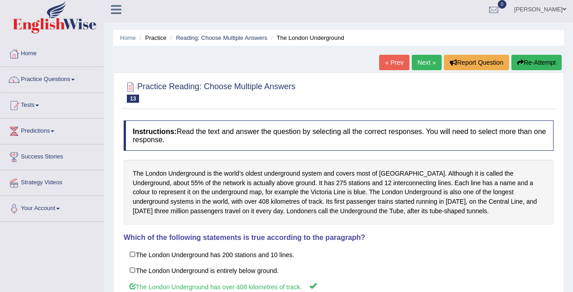
scroll to position [0, 0]
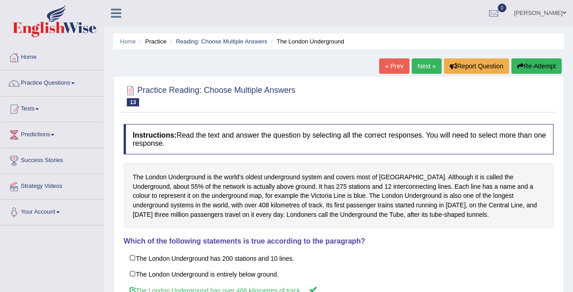
click at [533, 65] on button "Re-Attempt" at bounding box center [536, 65] width 50 height 15
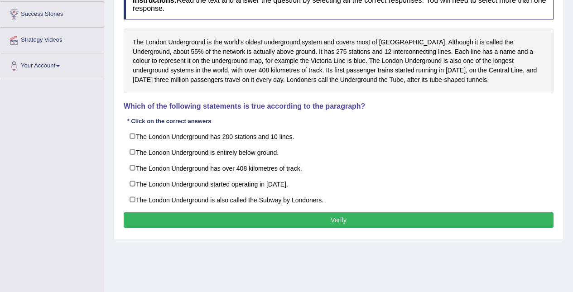
scroll to position [147, 0]
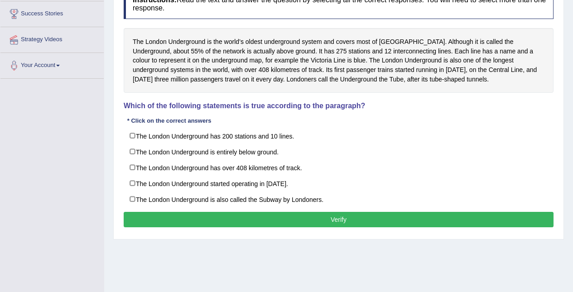
click at [136, 170] on label "The London Underground has over 408 kilometres of track." at bounding box center [339, 167] width 430 height 16
checkbox input "true"
click at [130, 182] on label "The London Underground started operating in [DATE]." at bounding box center [339, 183] width 430 height 16
checkbox input "true"
click at [166, 224] on button "Verify" at bounding box center [339, 219] width 430 height 15
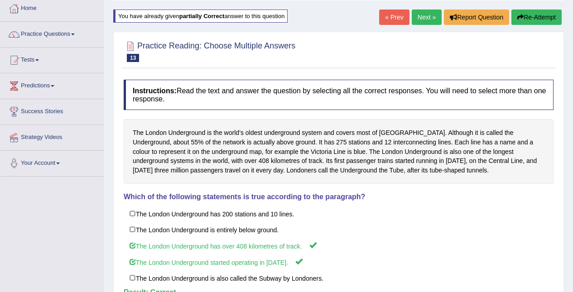
scroll to position [0, 0]
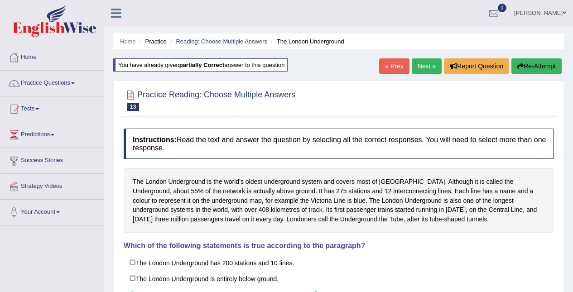
click at [422, 67] on link "Next »" at bounding box center [427, 65] width 30 height 15
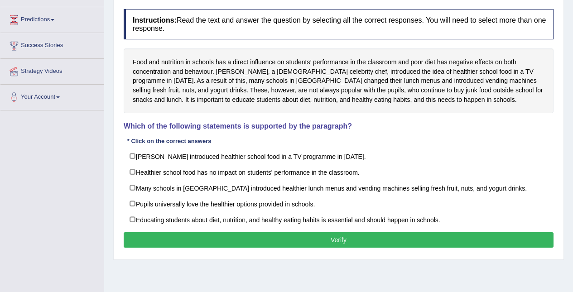
scroll to position [121, 0]
